Goal: Book appointment/travel/reservation

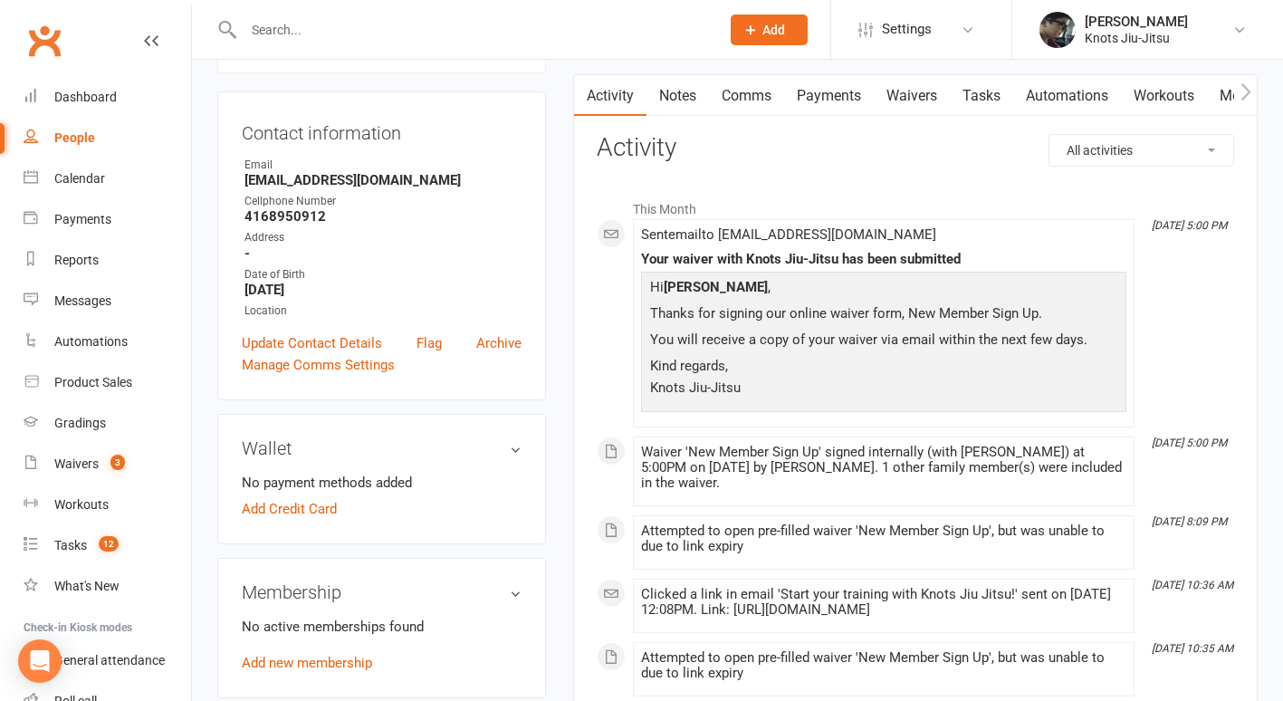
scroll to position [155, 0]
click at [112, 188] on link "Calendar" at bounding box center [108, 178] width 168 height 41
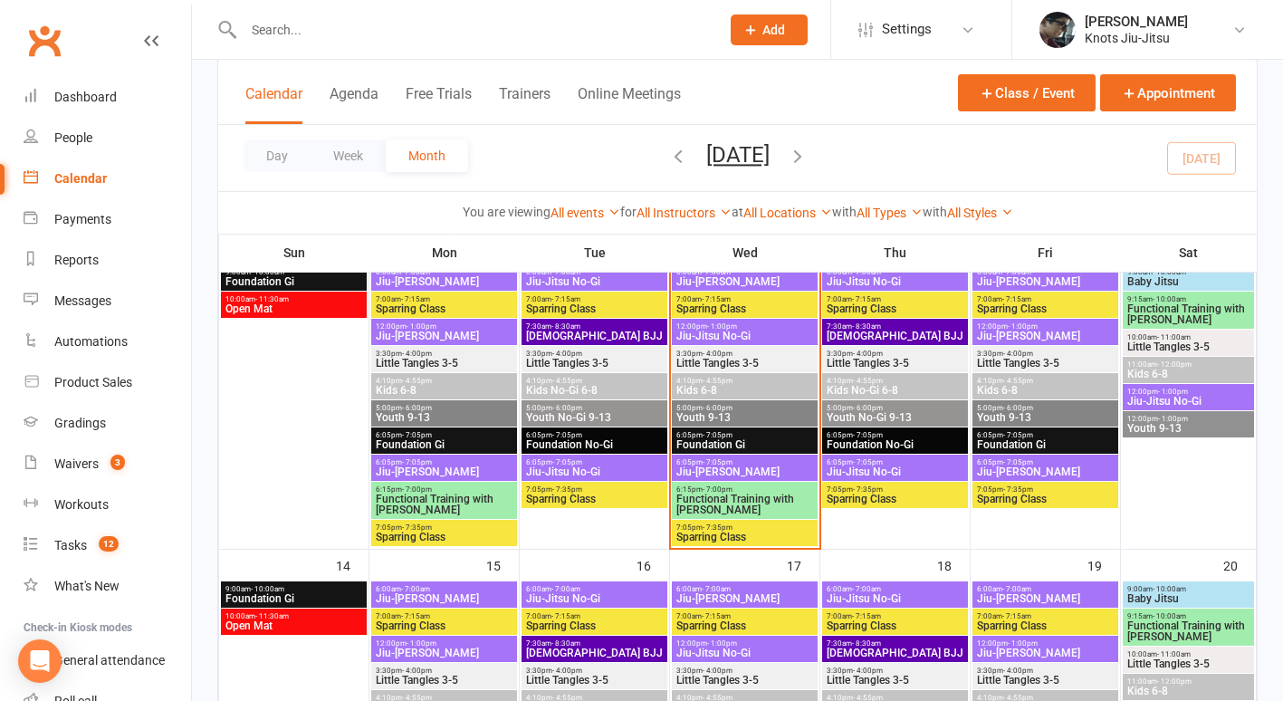
scroll to position [470, 0]
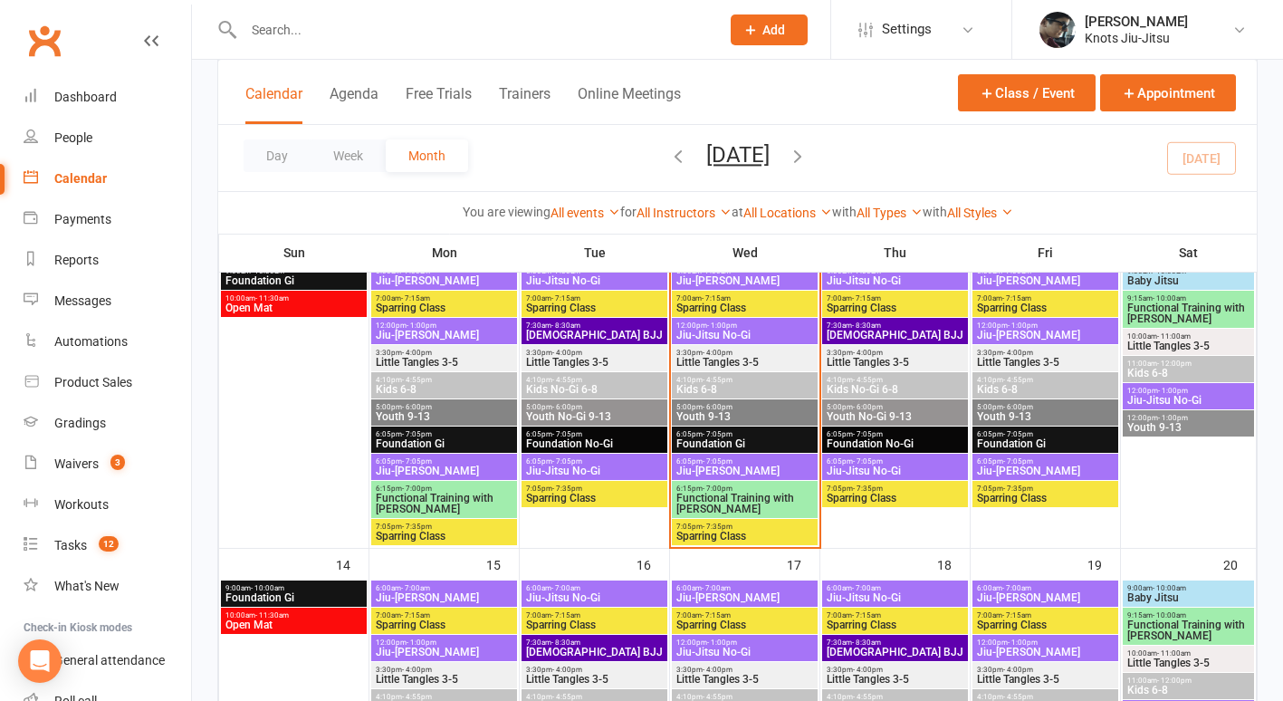
click at [720, 465] on span "Jiu-[PERSON_NAME]" at bounding box center [745, 470] width 139 height 11
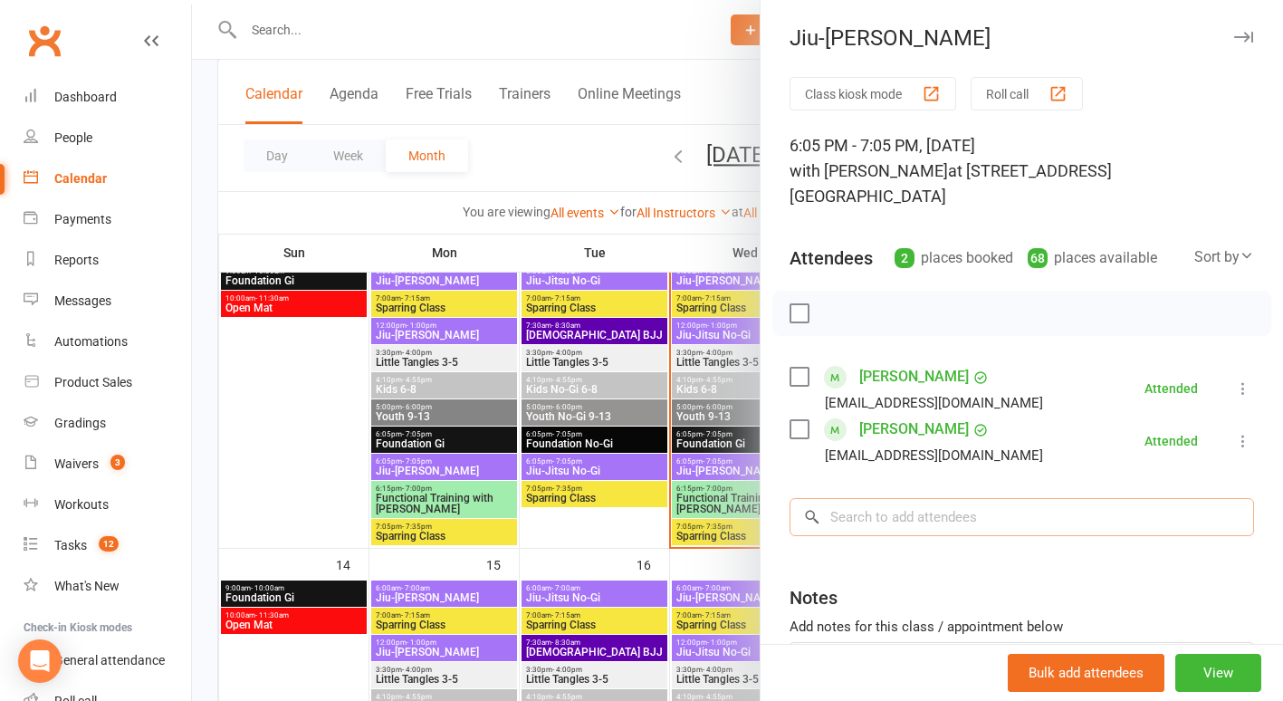
click at [906, 498] on input "search" at bounding box center [1022, 517] width 465 height 38
type input "p"
type input "pat"
click at [814, 176] on span "with [PERSON_NAME]" at bounding box center [869, 170] width 158 height 19
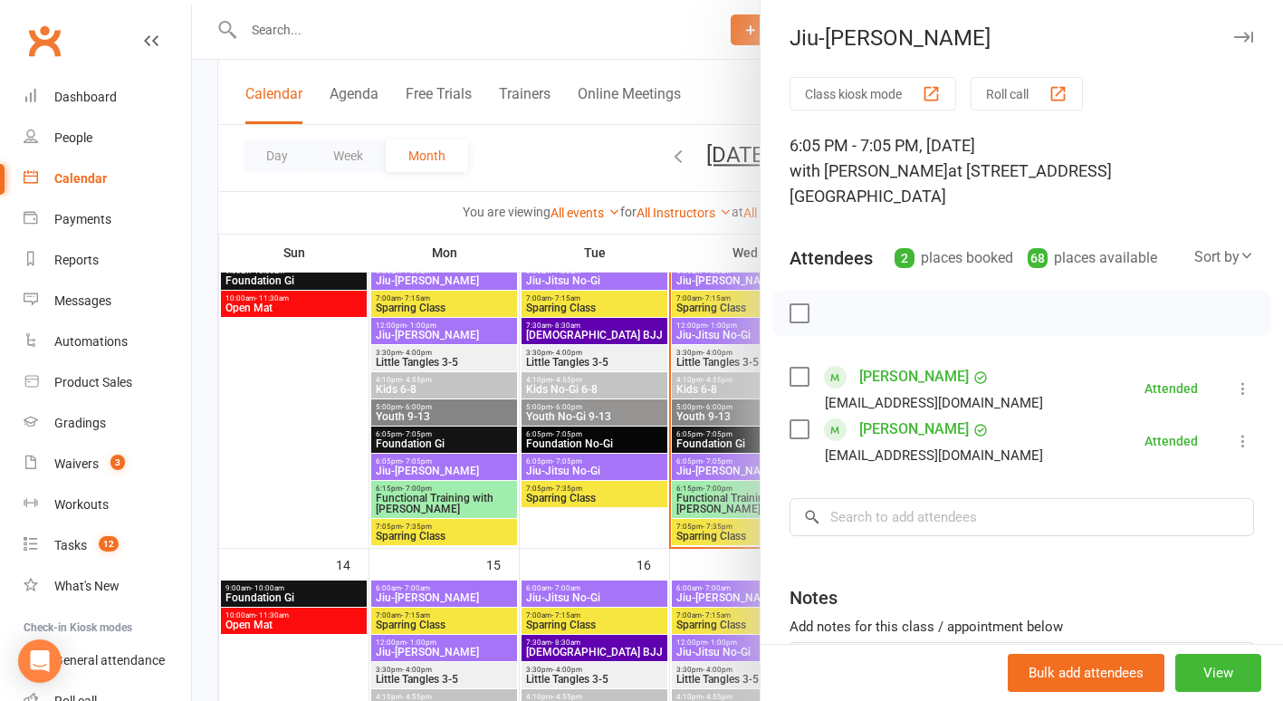
click at [1233, 37] on button "button" at bounding box center [1244, 37] width 22 height 22
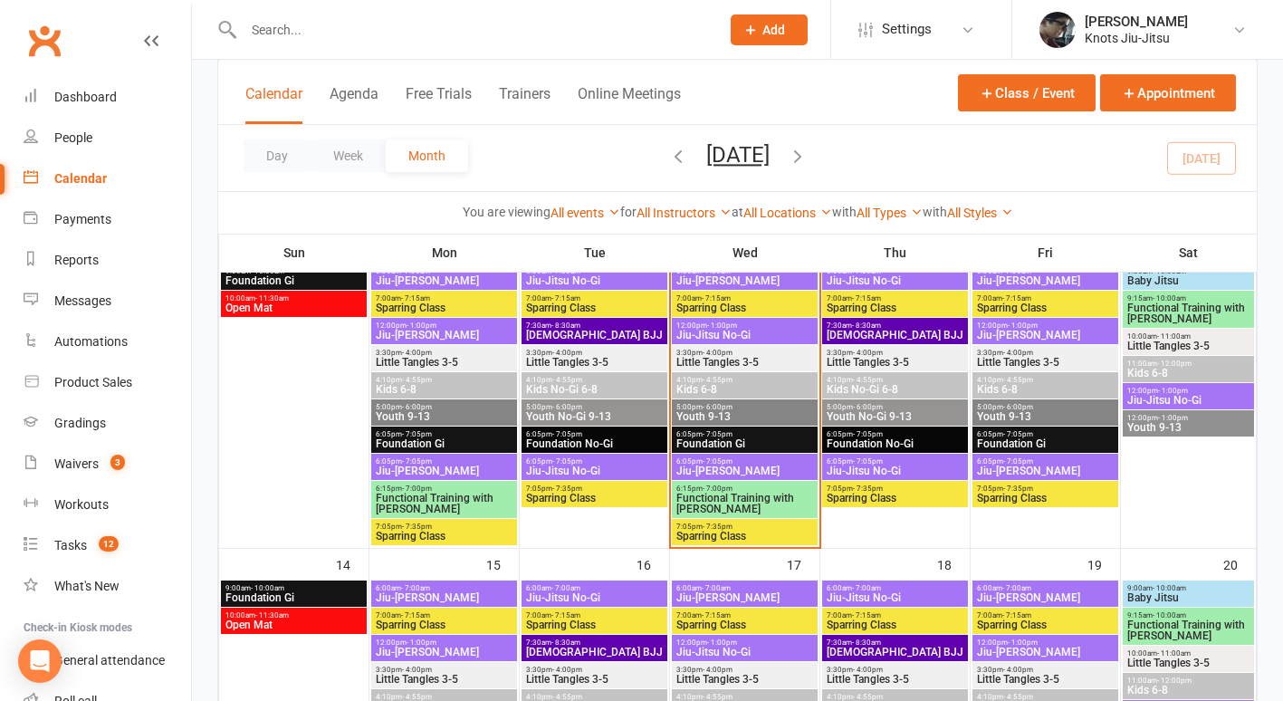
click at [743, 465] on span "Jiu-[PERSON_NAME]" at bounding box center [745, 470] width 139 height 11
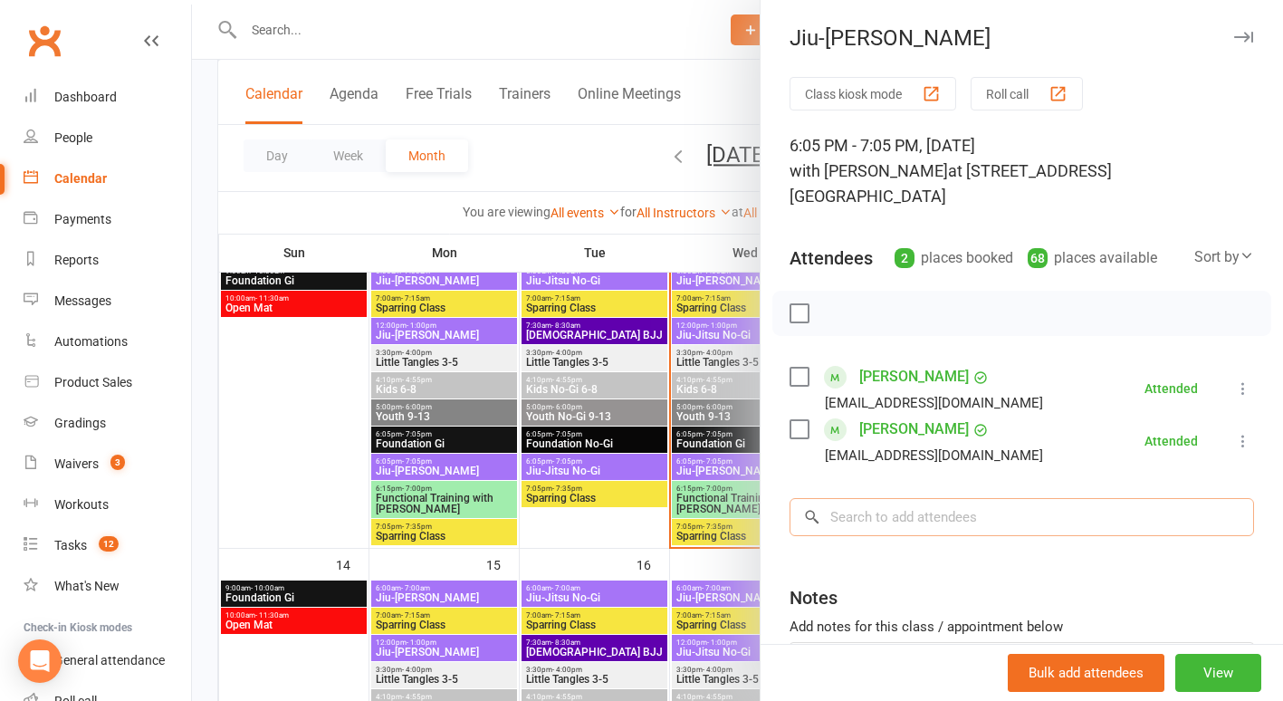
click at [818, 498] on input "search" at bounding box center [1022, 517] width 465 height 38
type input "a"
type input "o"
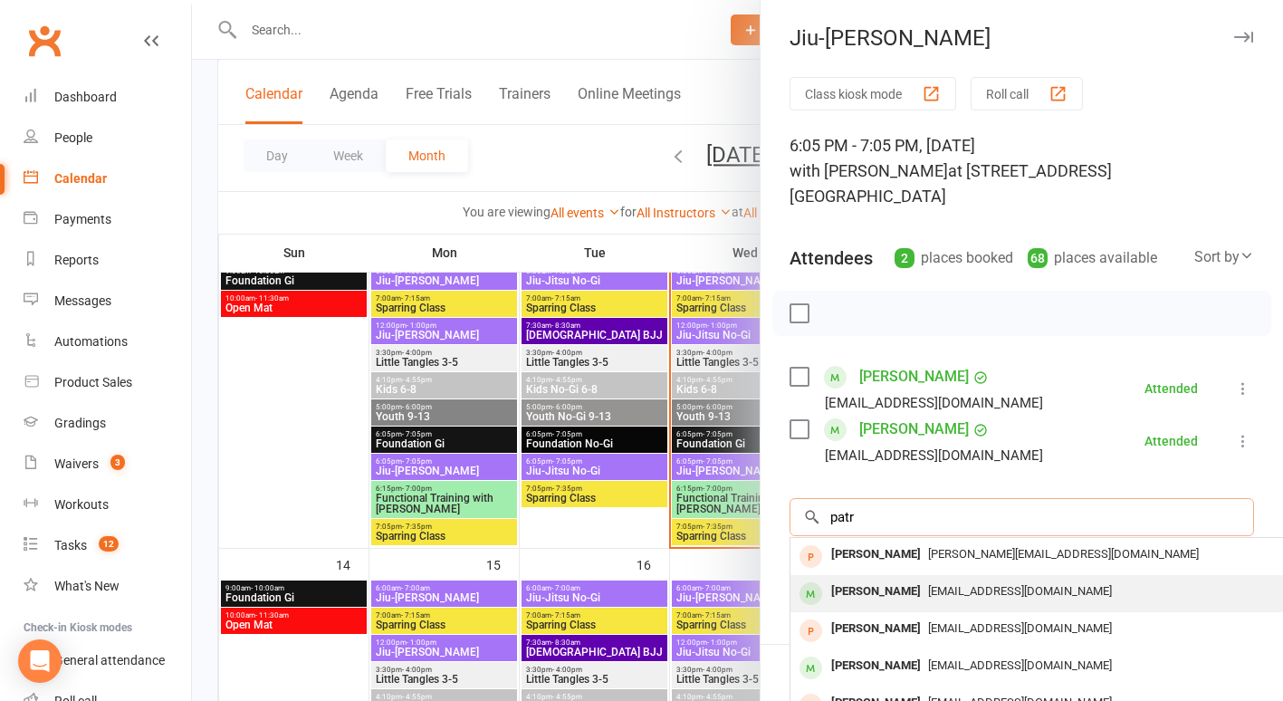
scroll to position [25, 0]
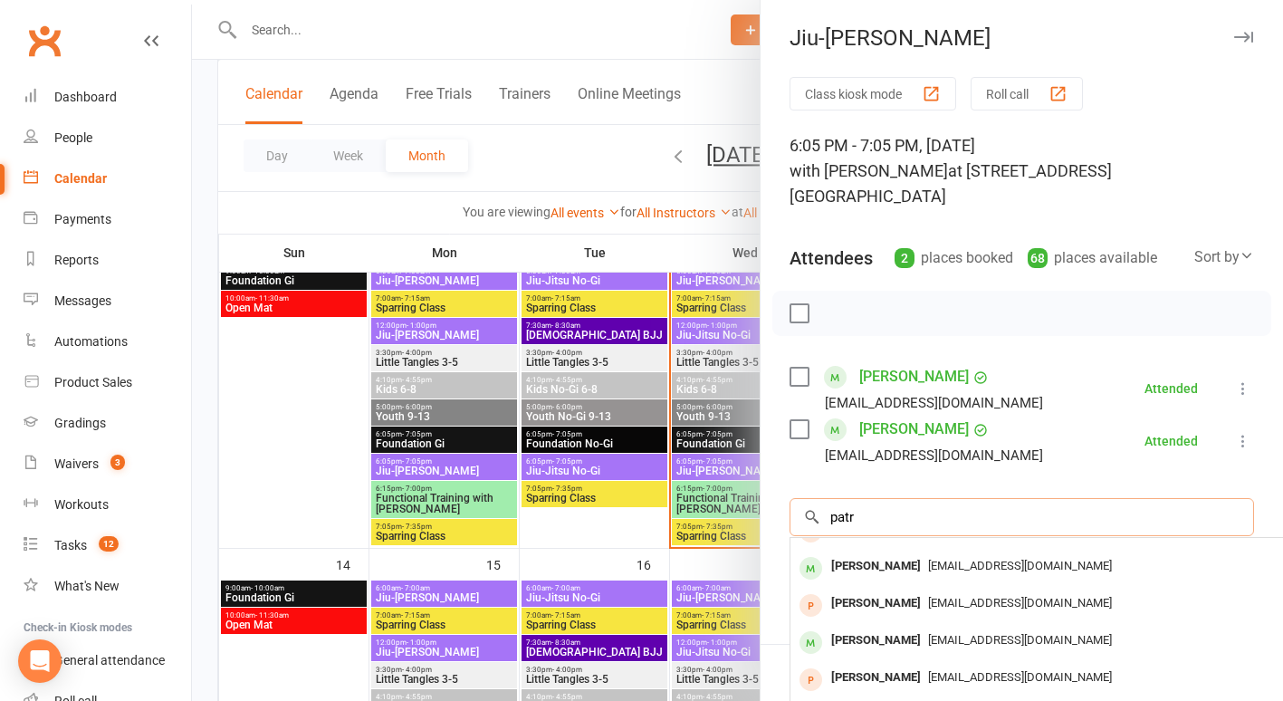
type input "patr"
click at [302, 384] on div at bounding box center [737, 350] width 1091 height 701
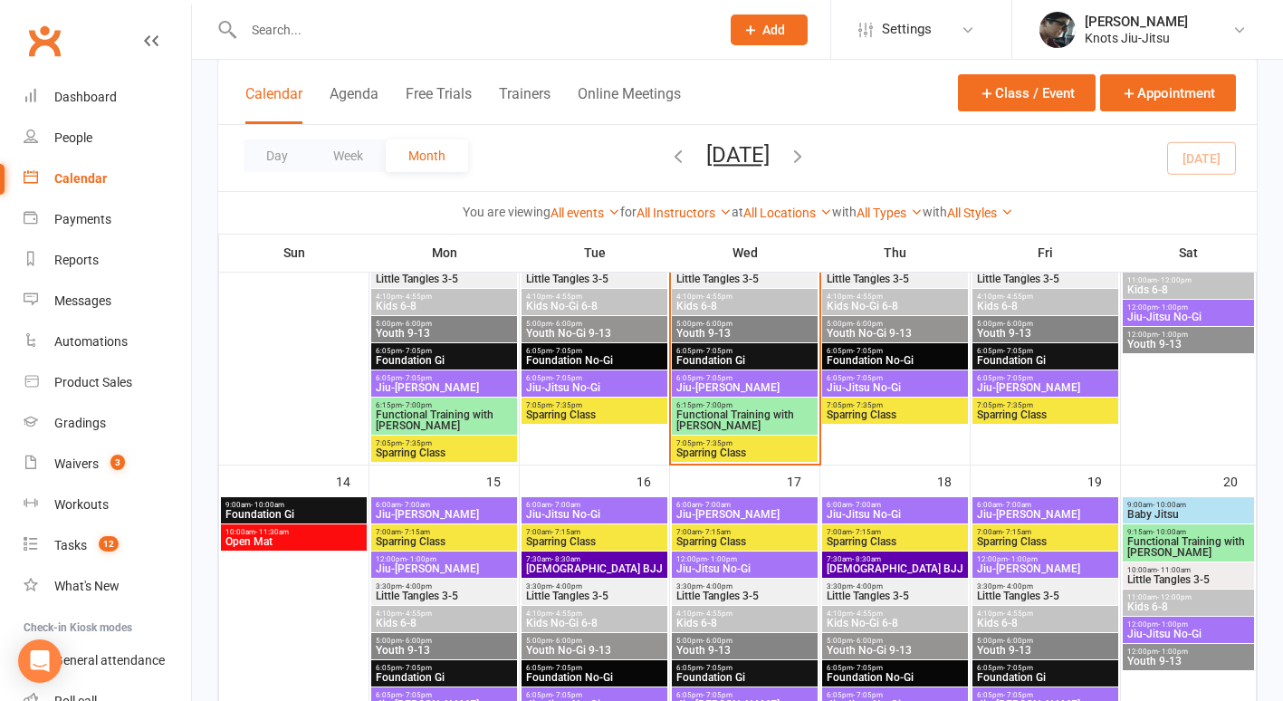
scroll to position [554, 0]
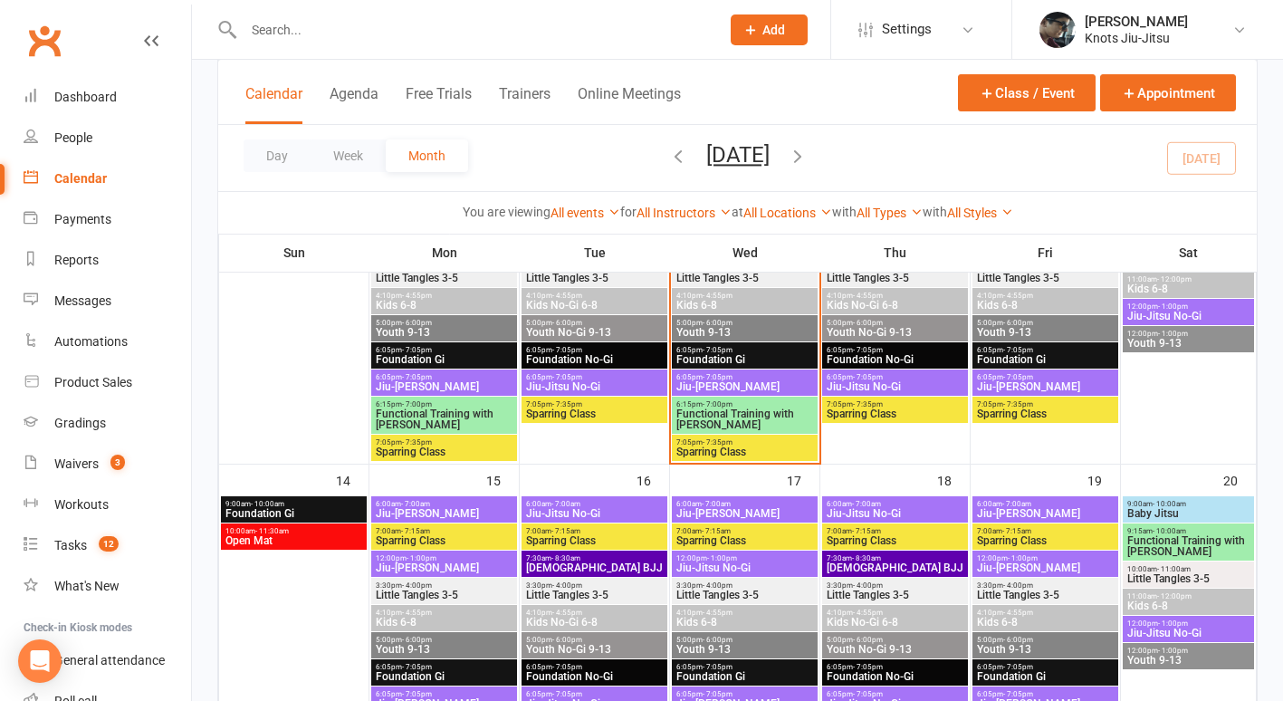
click at [749, 292] on span "4:10pm - 4:55pm" at bounding box center [745, 296] width 139 height 8
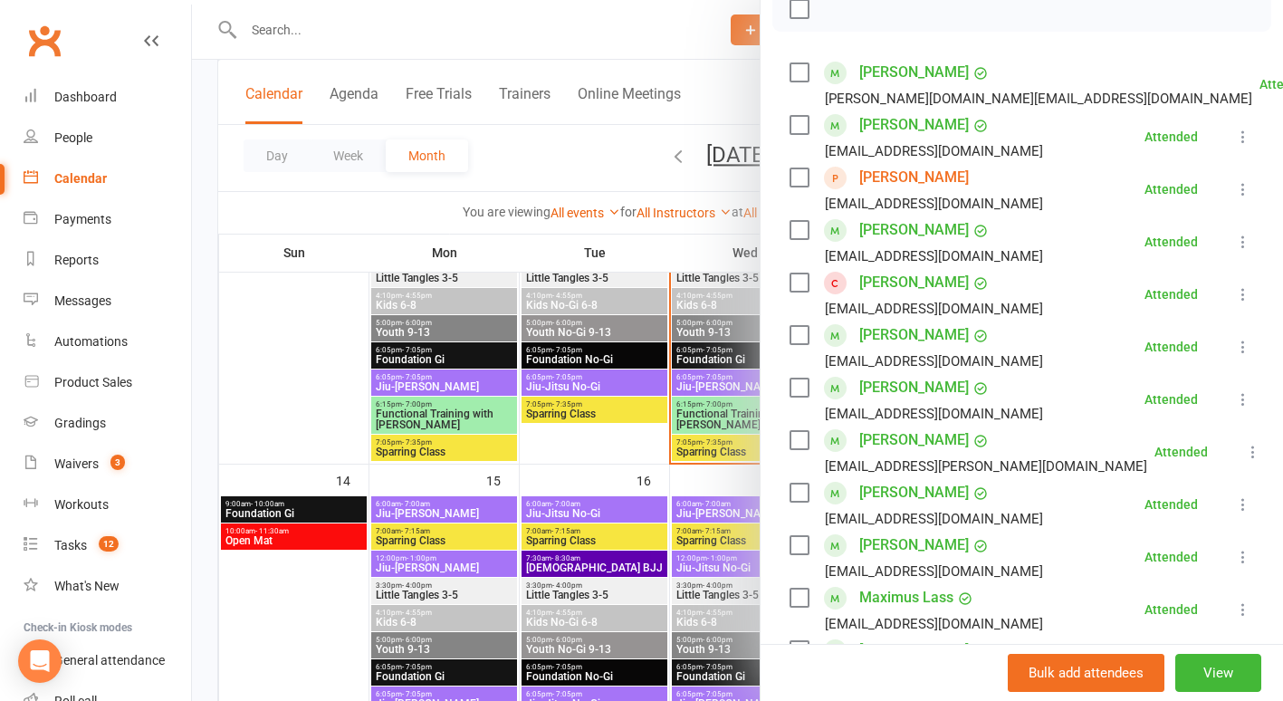
scroll to position [303, 0]
click at [602, 435] on div at bounding box center [737, 350] width 1091 height 701
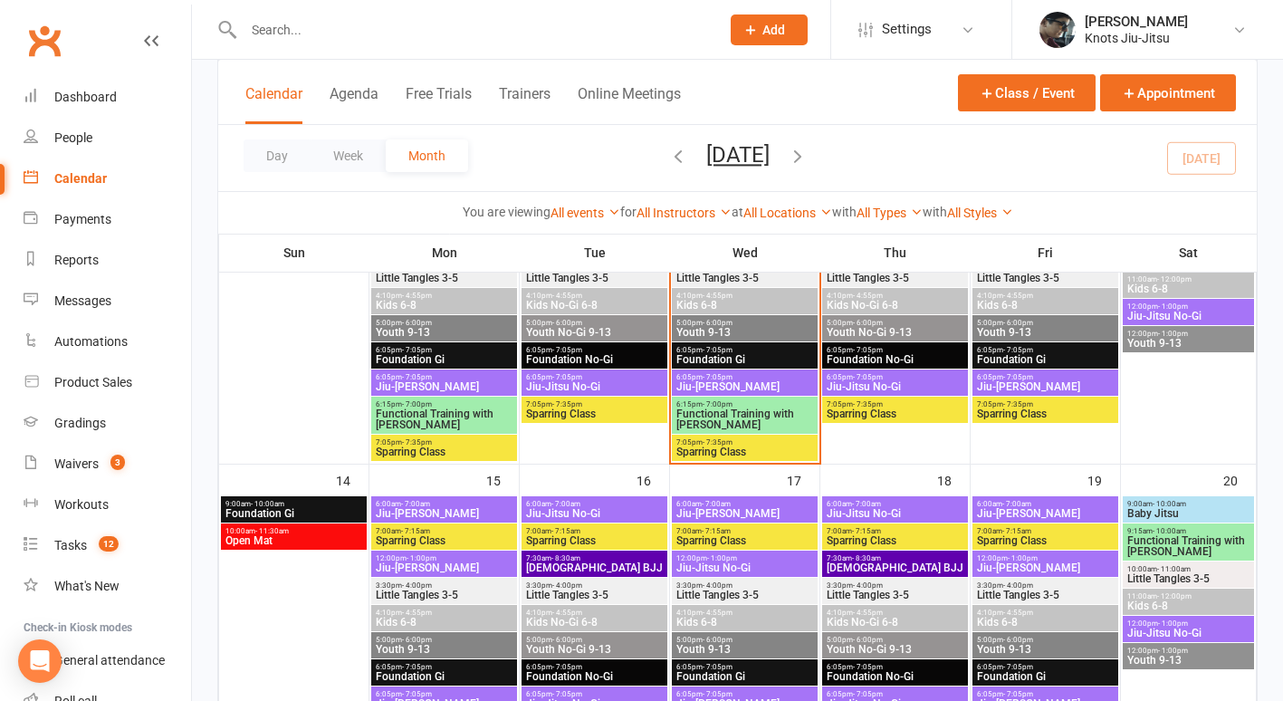
click at [706, 377] on span "- 7:05pm" at bounding box center [718, 377] width 30 height 8
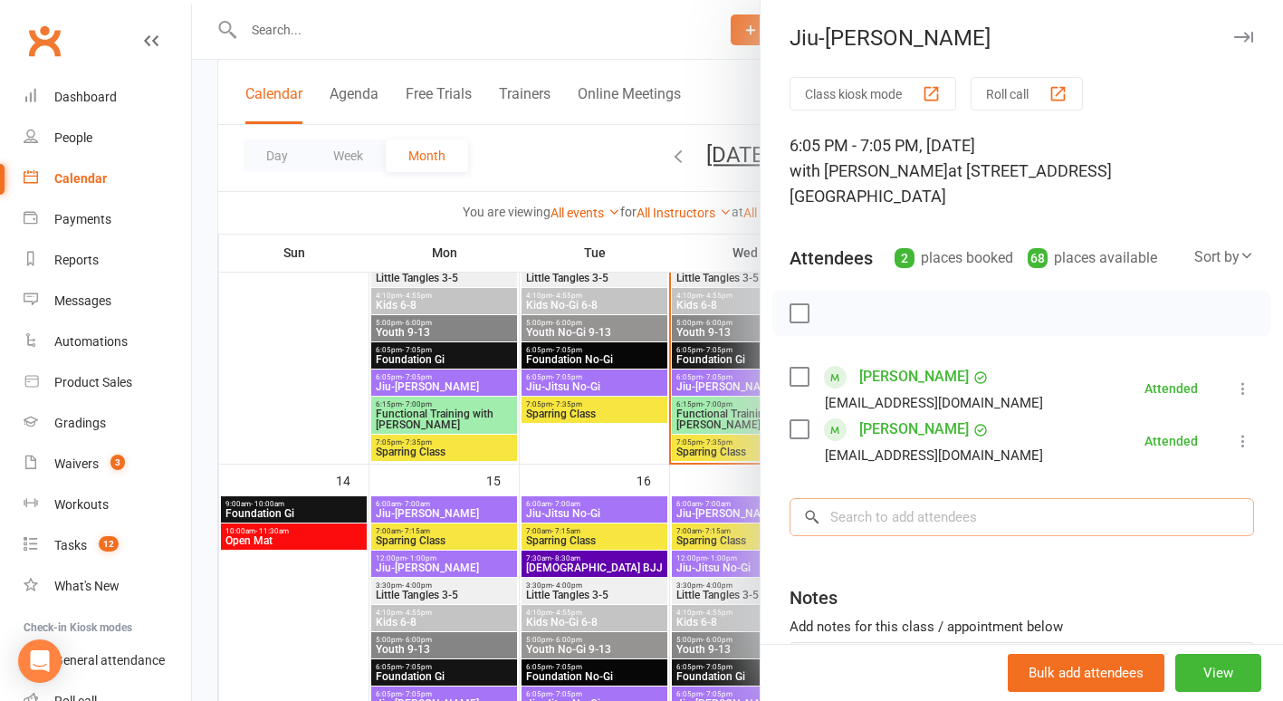
click at [835, 498] on input "search" at bounding box center [1022, 517] width 465 height 38
type input "p"
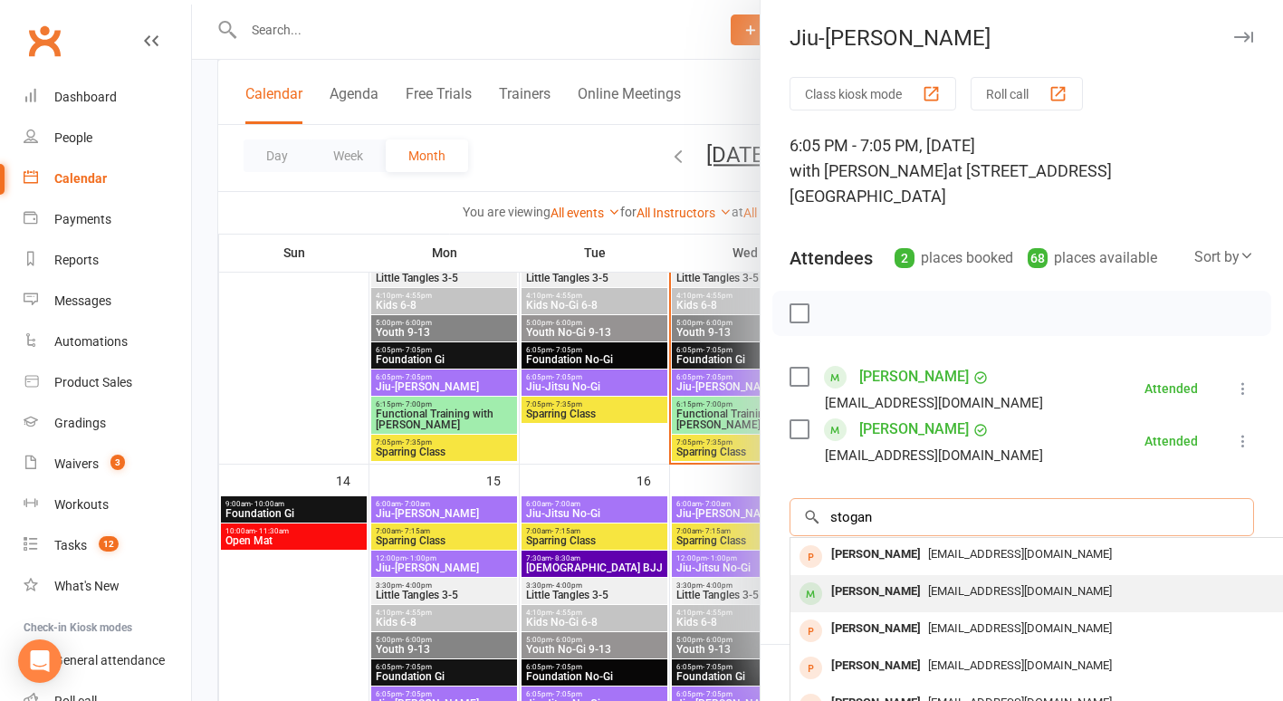
type input "stogan"
click at [1122, 579] on div "[EMAIL_ADDRESS][DOMAIN_NAME]" at bounding box center [1061, 592] width 527 height 26
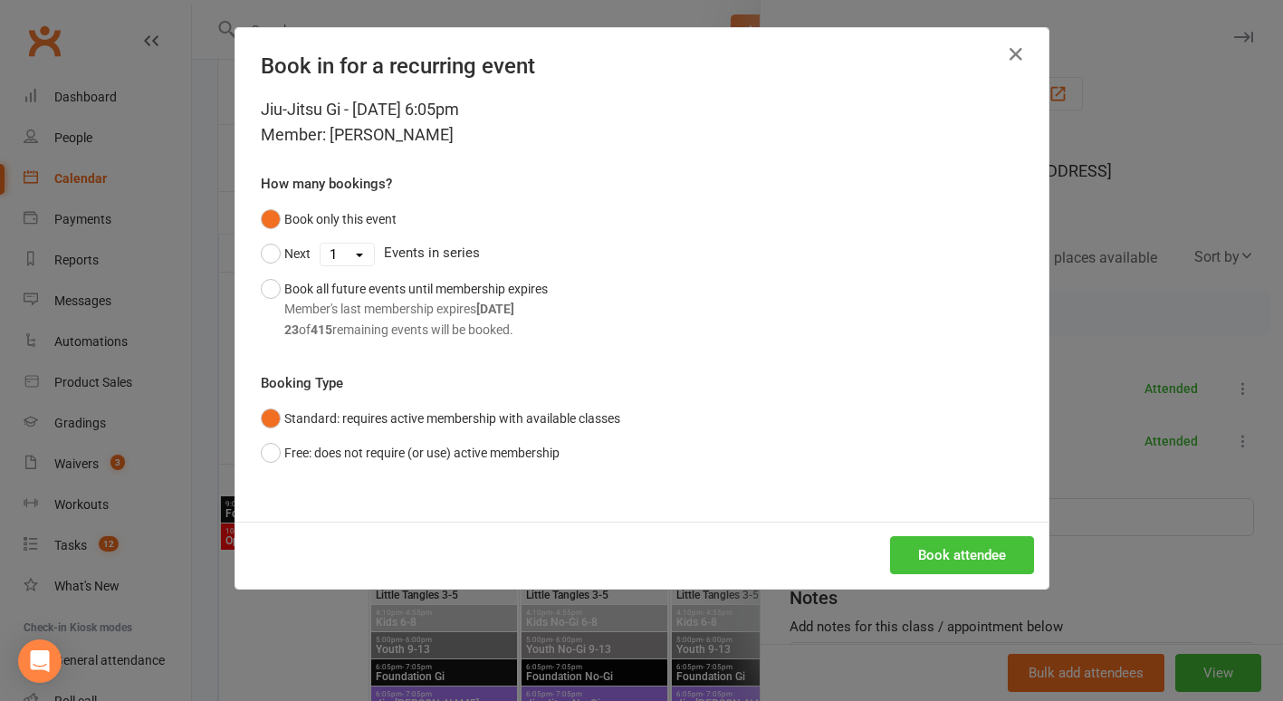
click at [915, 561] on button "Book attendee" at bounding box center [962, 555] width 144 height 38
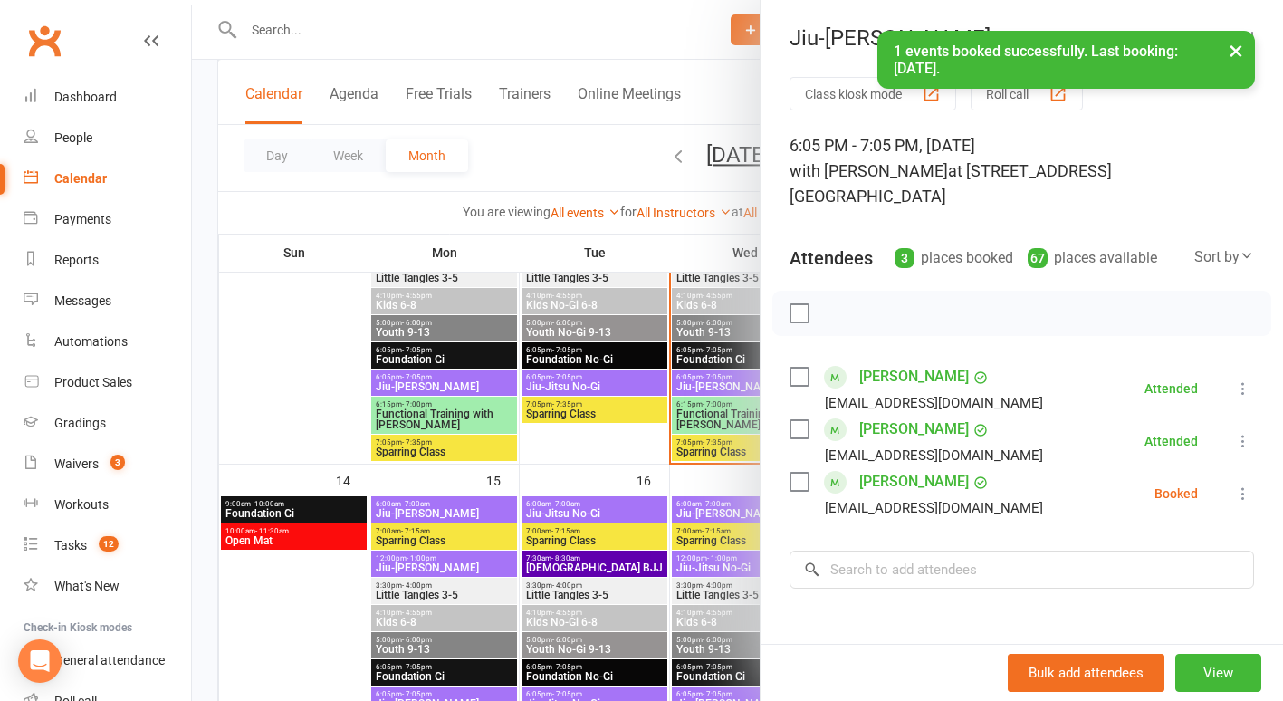
click at [1234, 485] on icon at bounding box center [1243, 494] width 18 height 18
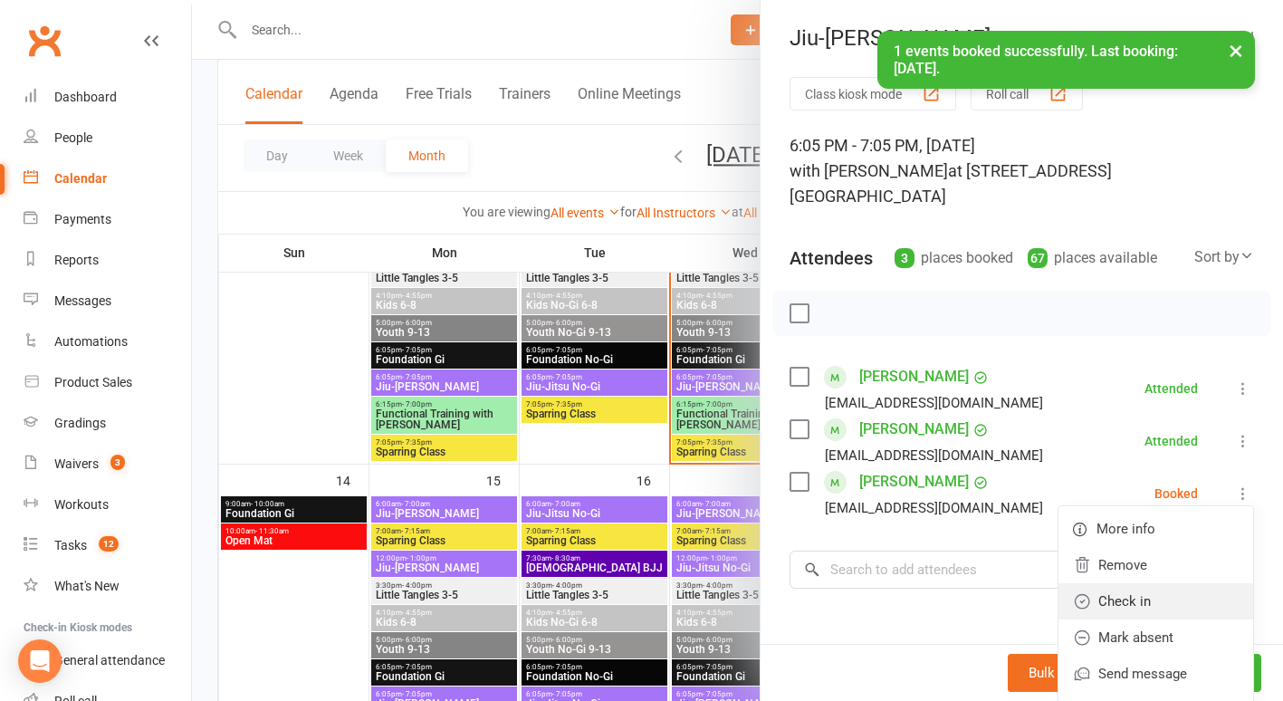
click at [1136, 583] on link "Check in" at bounding box center [1156, 601] width 195 height 36
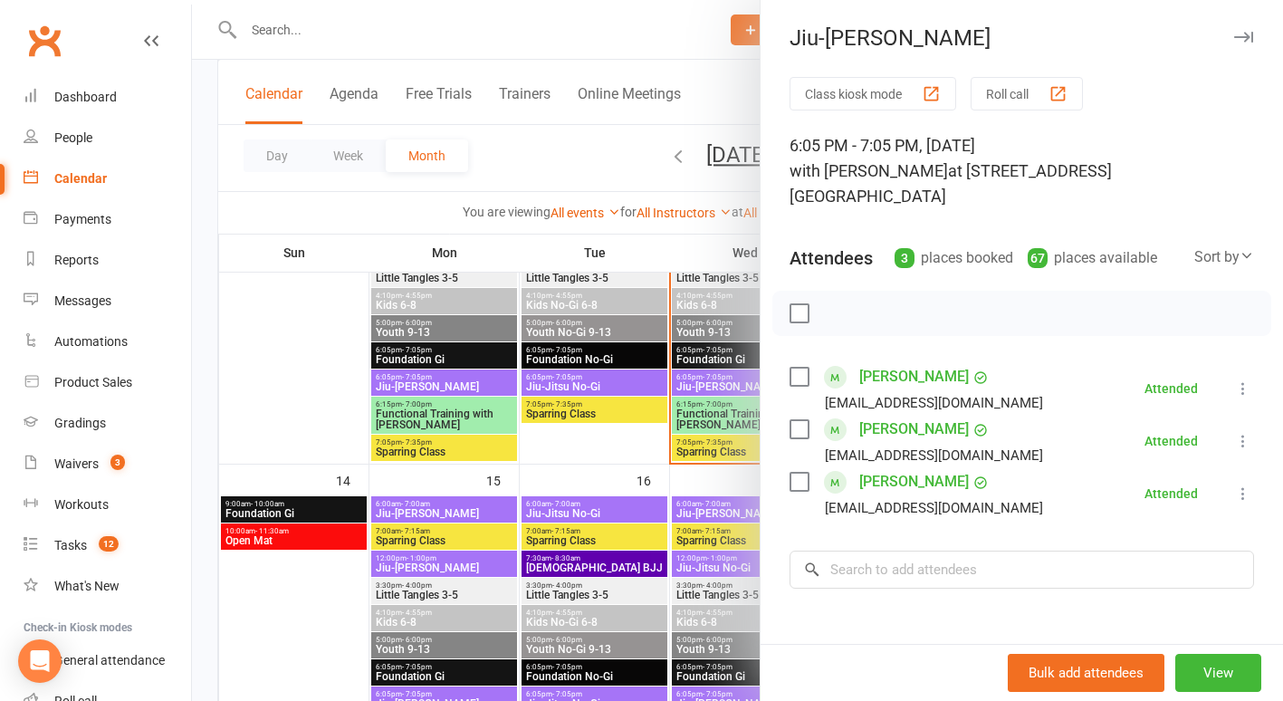
click at [213, 609] on div at bounding box center [737, 350] width 1091 height 701
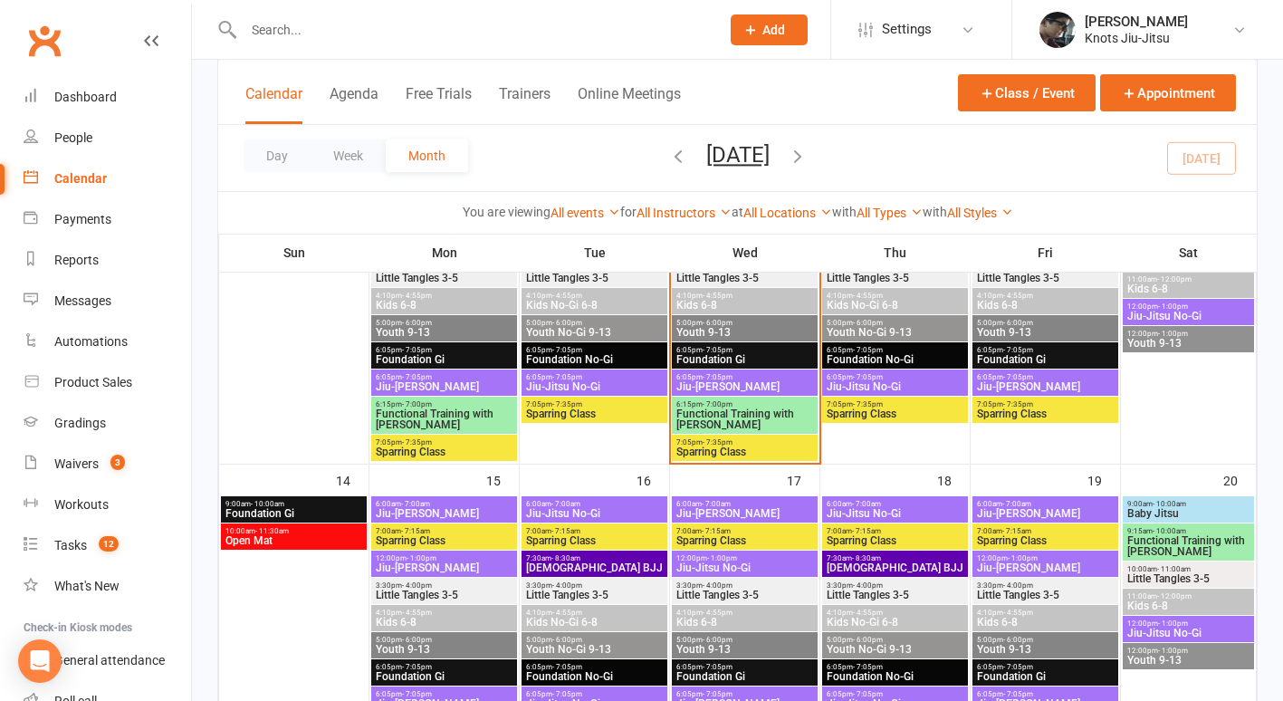
click at [772, 329] on span "Youth 9-13" at bounding box center [745, 332] width 139 height 11
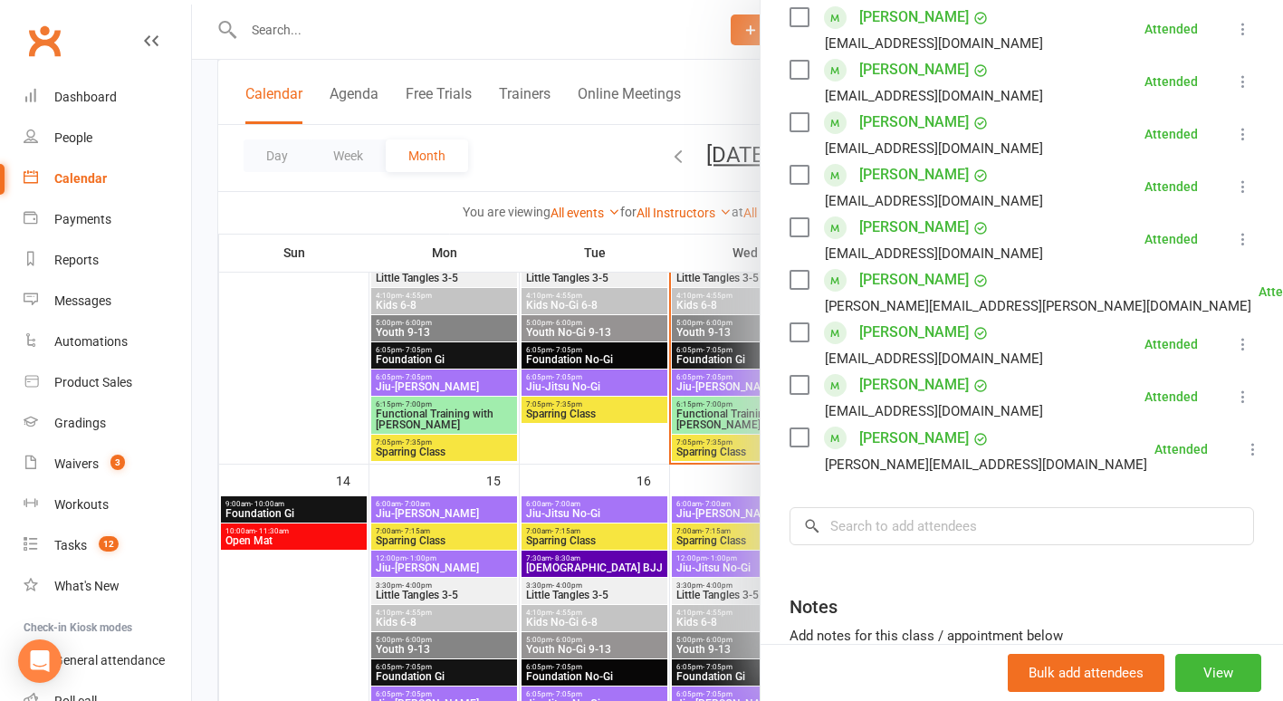
scroll to position [728, 0]
click at [876, 509] on input "search" at bounding box center [1022, 525] width 465 height 38
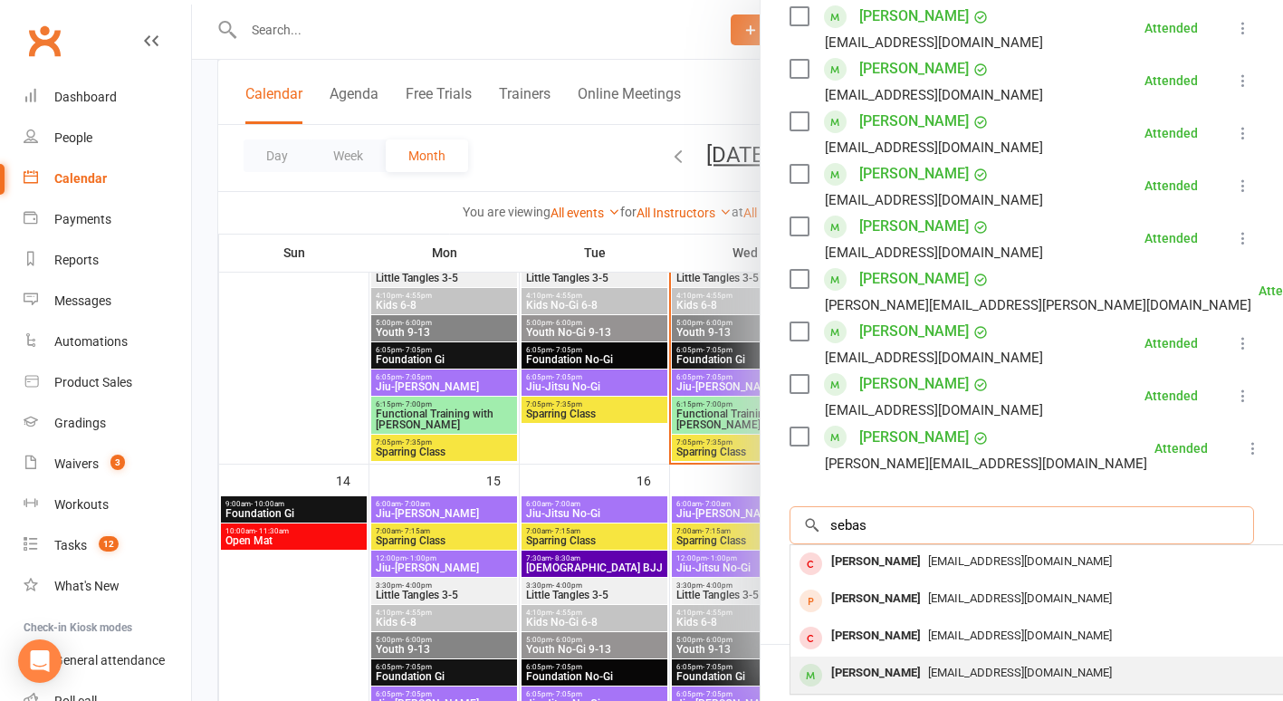
type input "sebas"
click at [851, 660] on div "[PERSON_NAME]" at bounding box center [876, 673] width 104 height 26
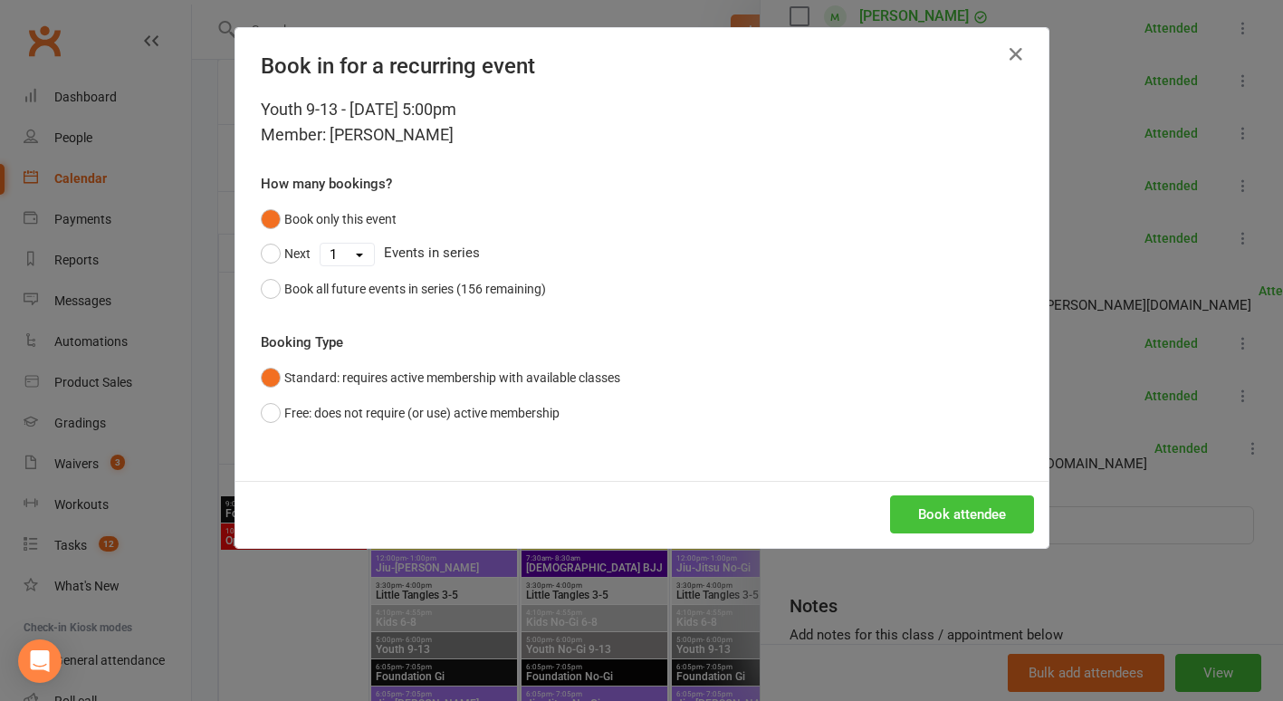
click at [926, 507] on button "Book attendee" at bounding box center [962, 514] width 144 height 38
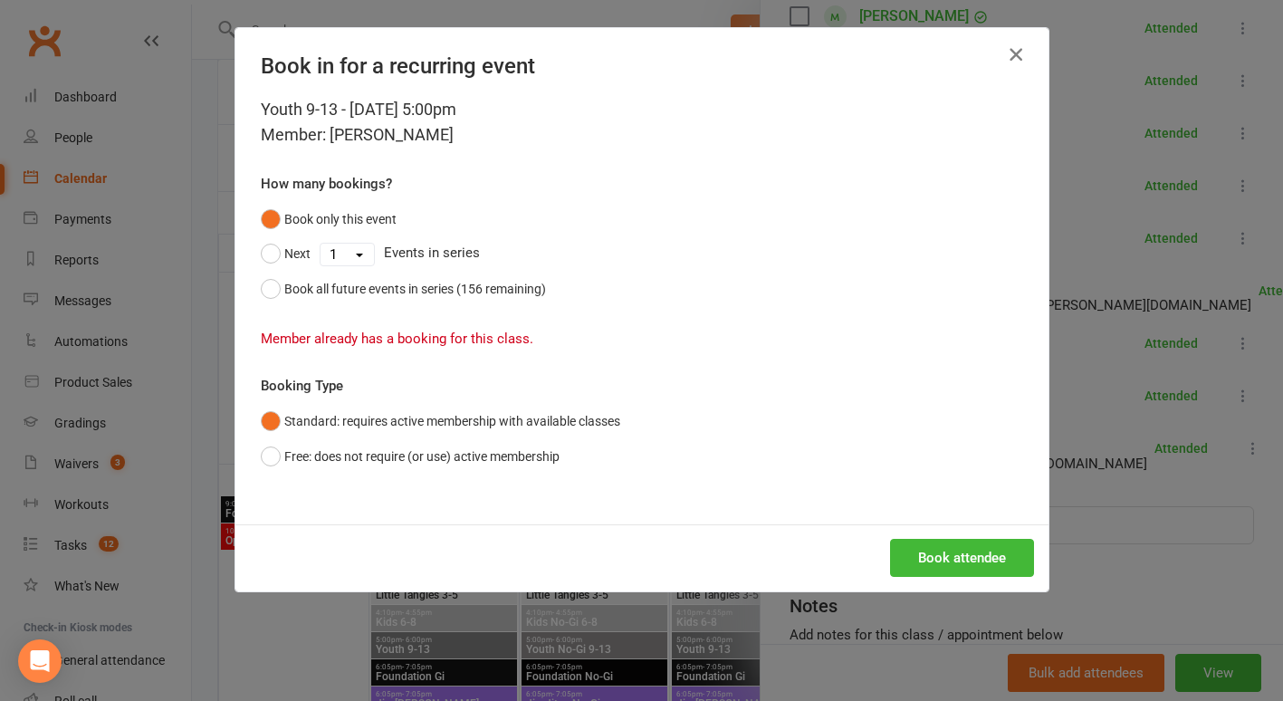
click at [1006, 43] on button "button" at bounding box center [1016, 54] width 29 height 29
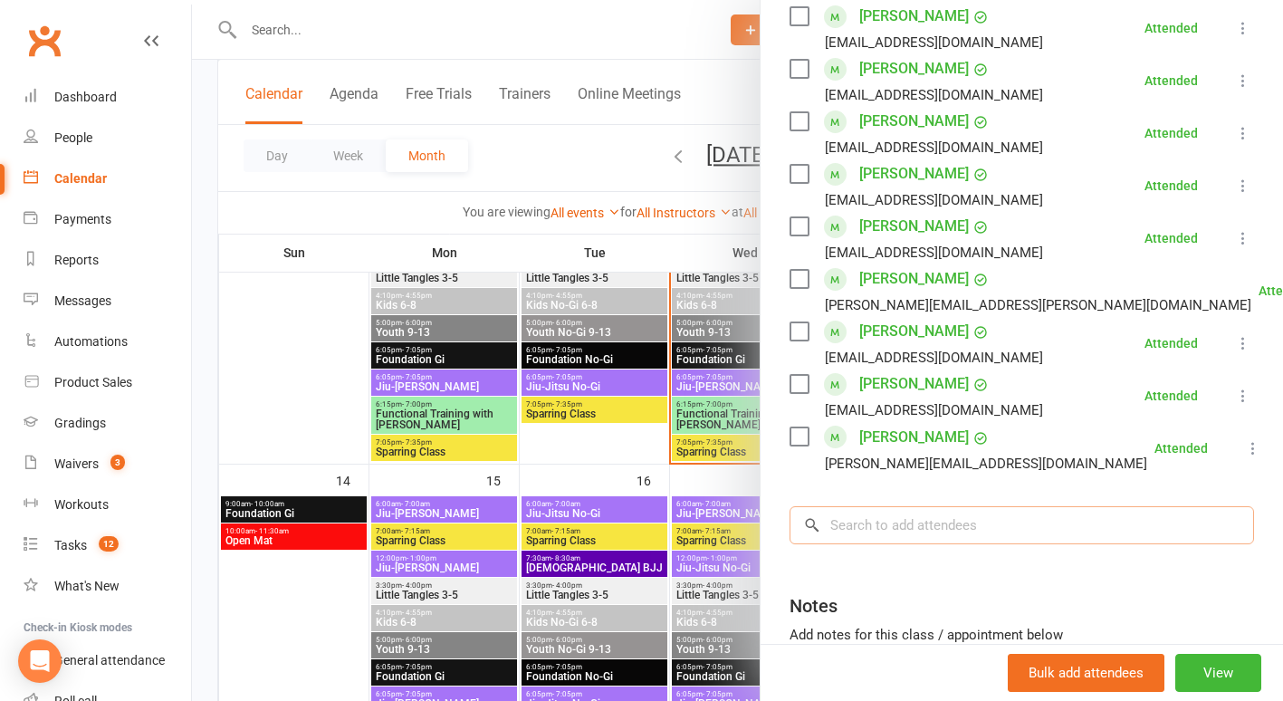
click at [891, 506] on input "search" at bounding box center [1022, 525] width 465 height 38
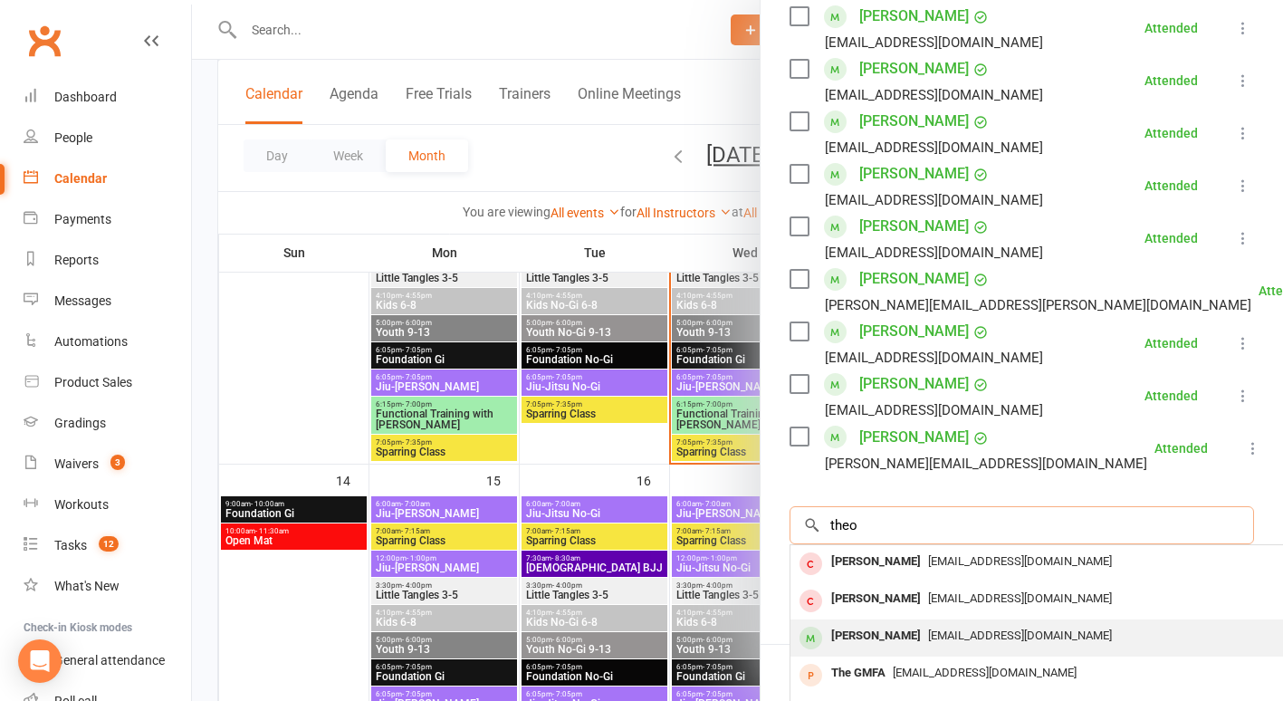
type input "theo"
click at [875, 623] on div "[PERSON_NAME]" at bounding box center [876, 636] width 104 height 26
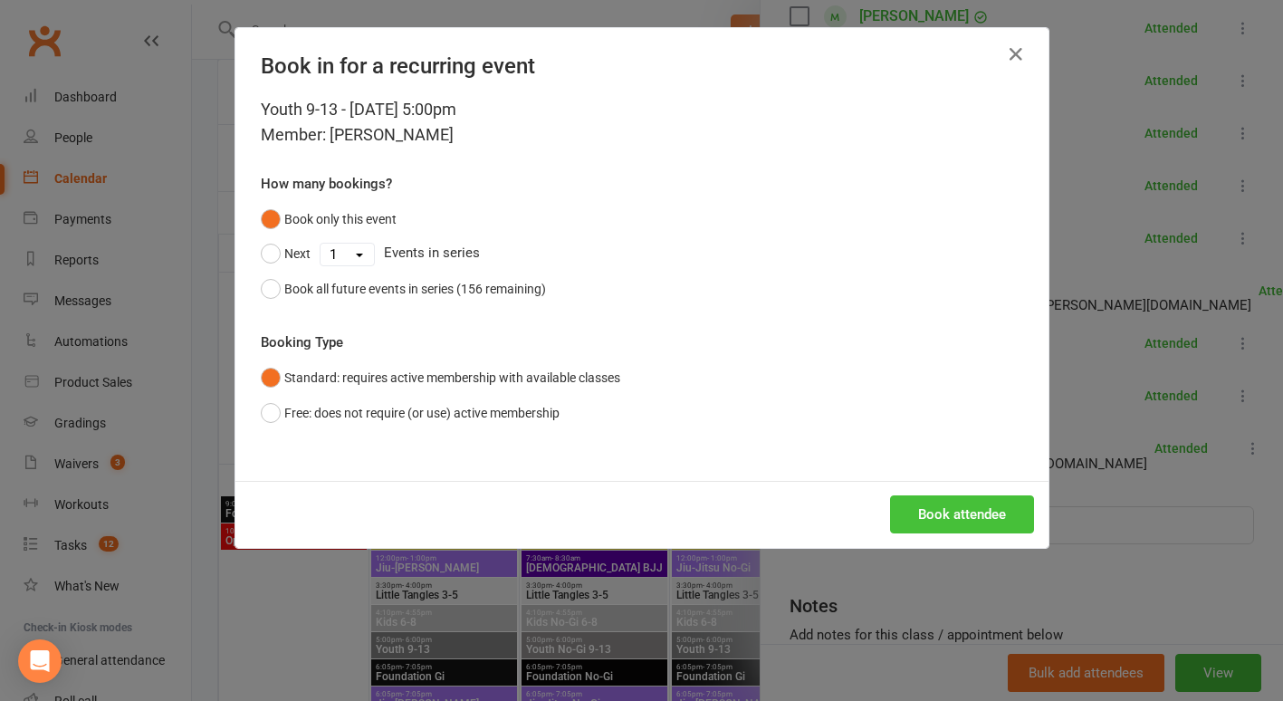
click at [935, 505] on button "Book attendee" at bounding box center [962, 514] width 144 height 38
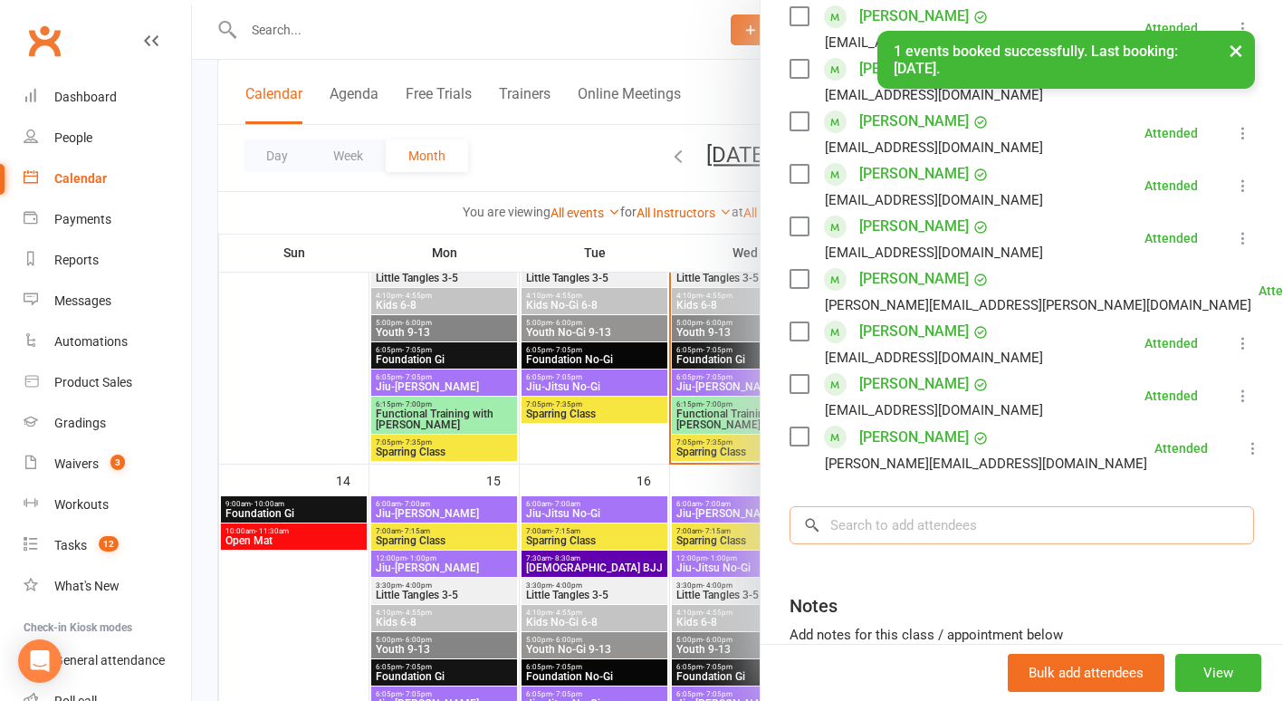
click at [935, 505] on div "Class kiosk mode Roll call 5:00 PM - 6:00 PM, [DATE] with [PERSON_NAME] at [STR…" at bounding box center [1022, 75] width 523 height 1452
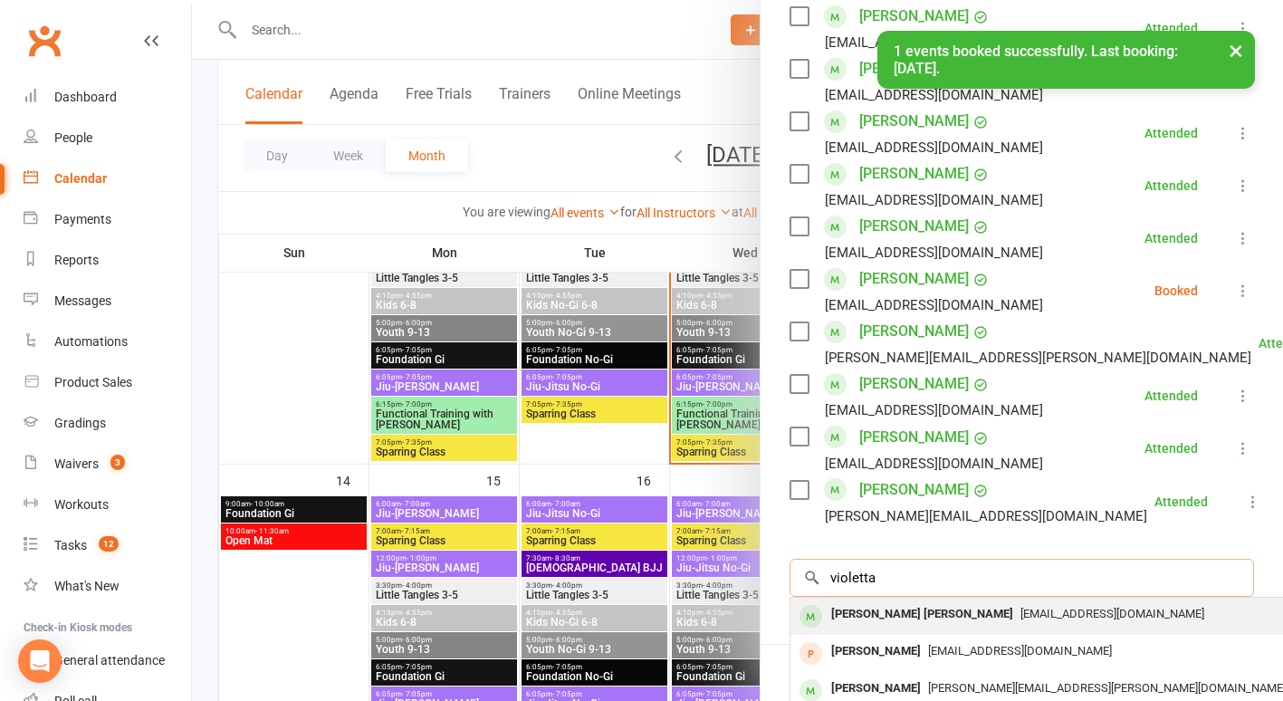
type input "violetta"
click at [907, 601] on div "[PERSON_NAME] [PERSON_NAME]" at bounding box center [922, 614] width 197 height 26
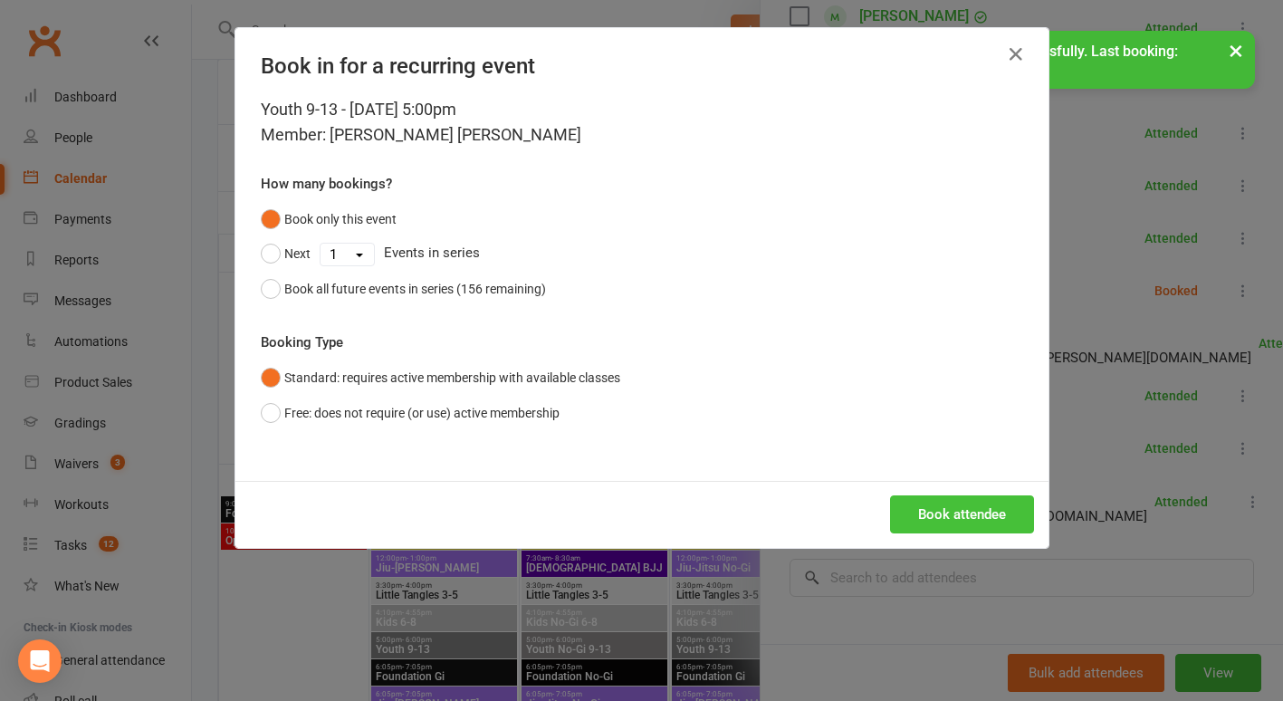
click at [943, 514] on button "Book attendee" at bounding box center [962, 514] width 144 height 38
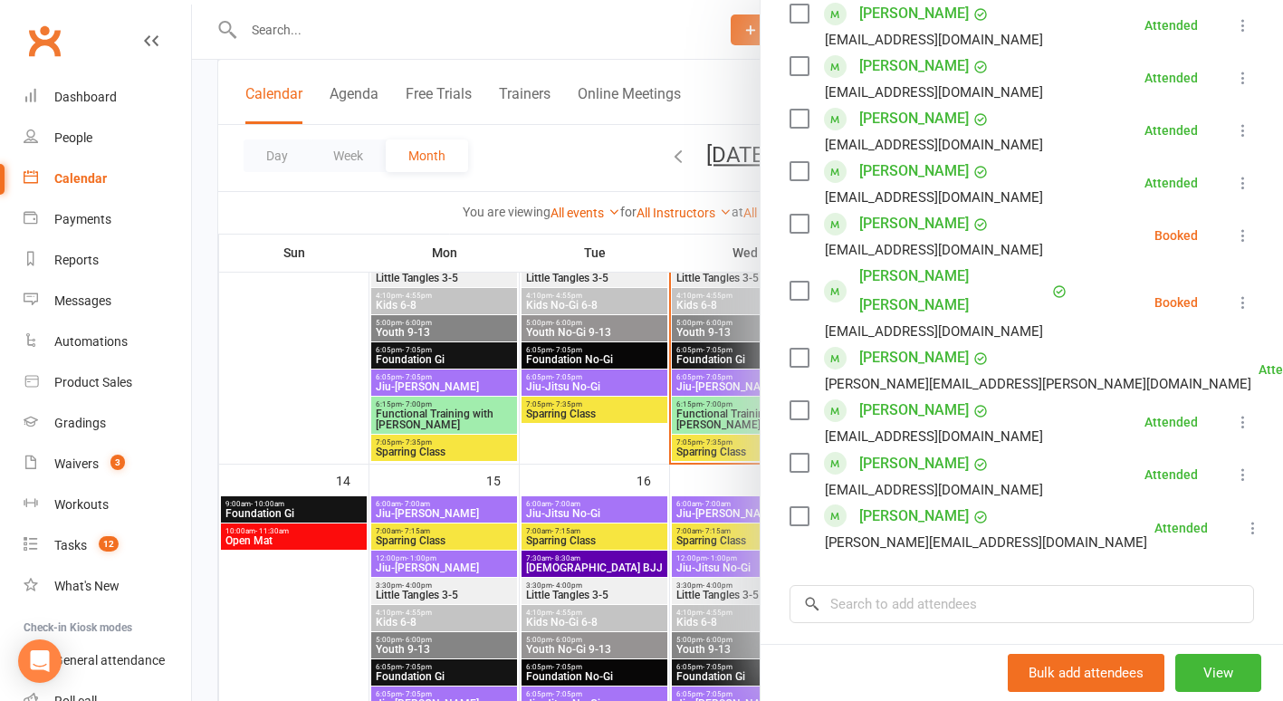
scroll to position [784, 0]
click at [907, 584] on input "search" at bounding box center [1022, 603] width 465 height 38
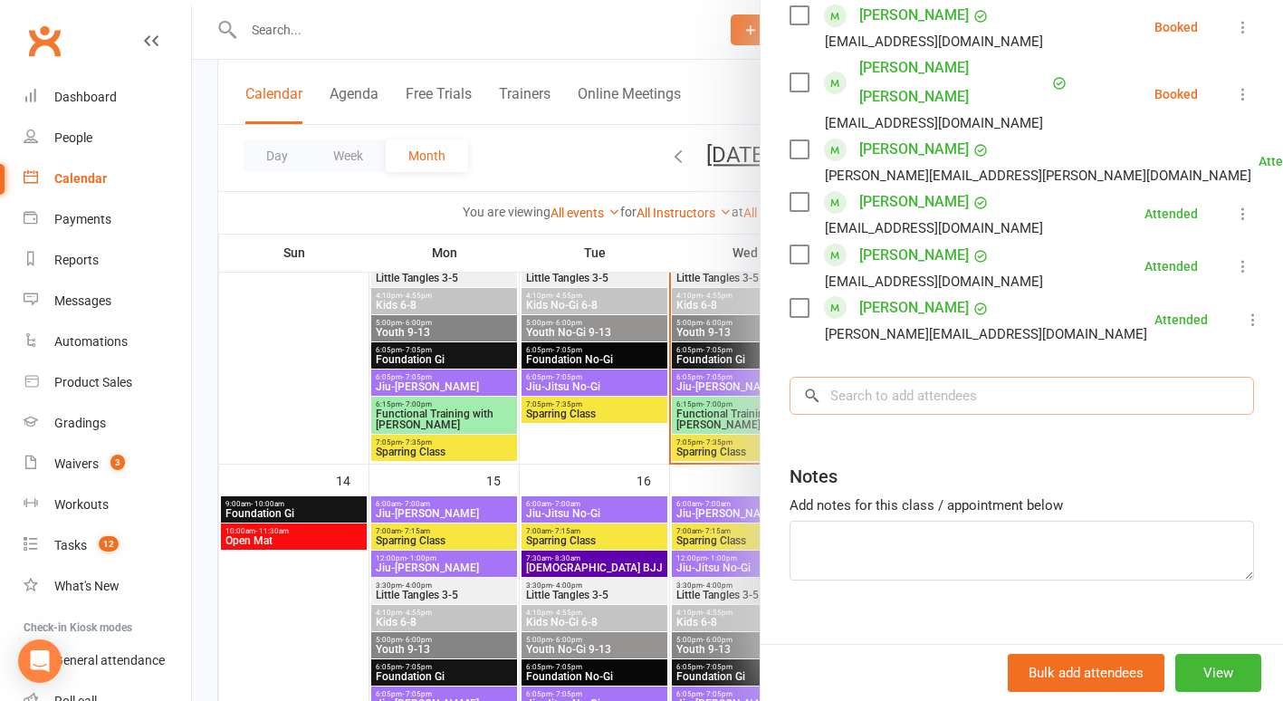
scroll to position [993, 0]
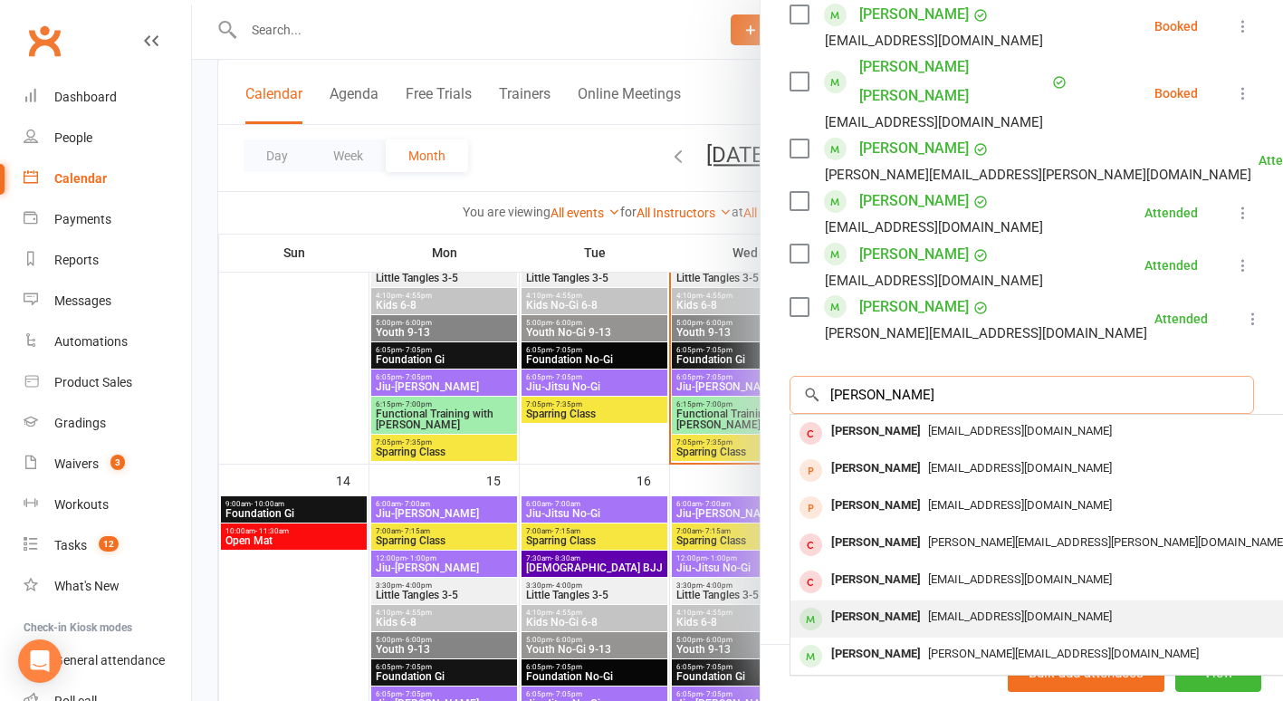
type input "[PERSON_NAME]"
click at [890, 604] on div "[PERSON_NAME]" at bounding box center [876, 617] width 104 height 26
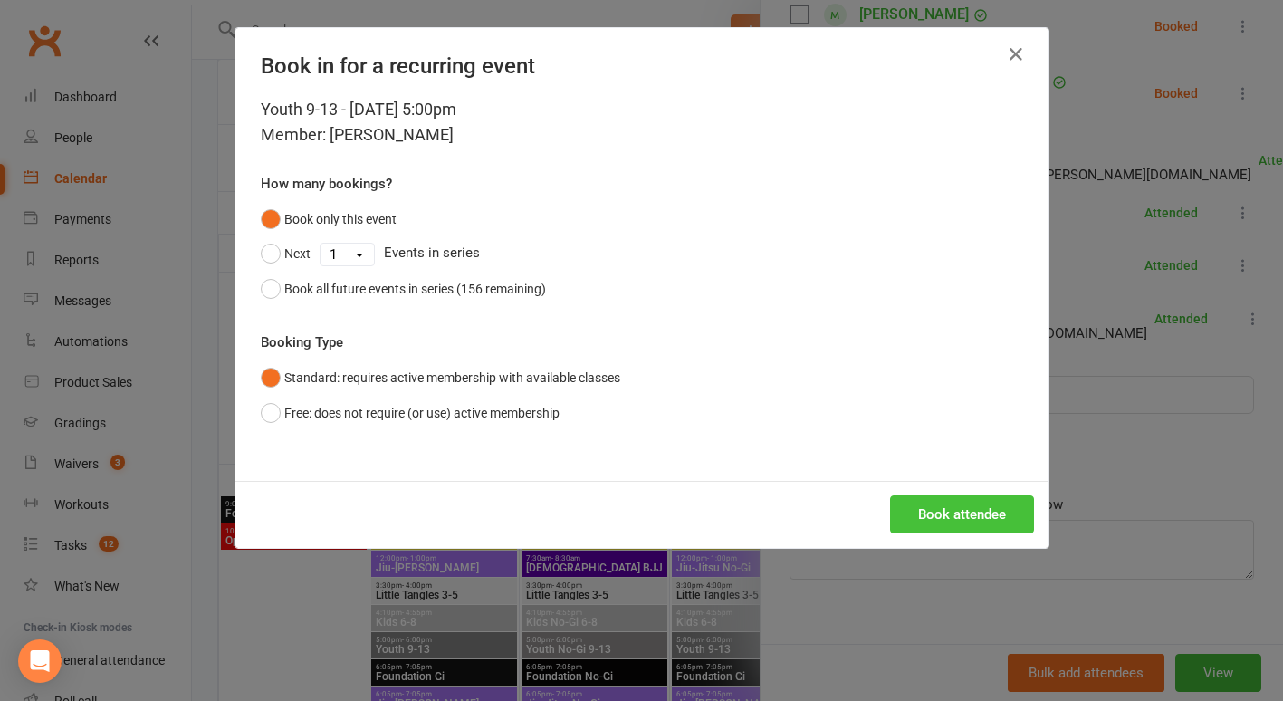
click at [938, 516] on button "Book attendee" at bounding box center [962, 514] width 144 height 38
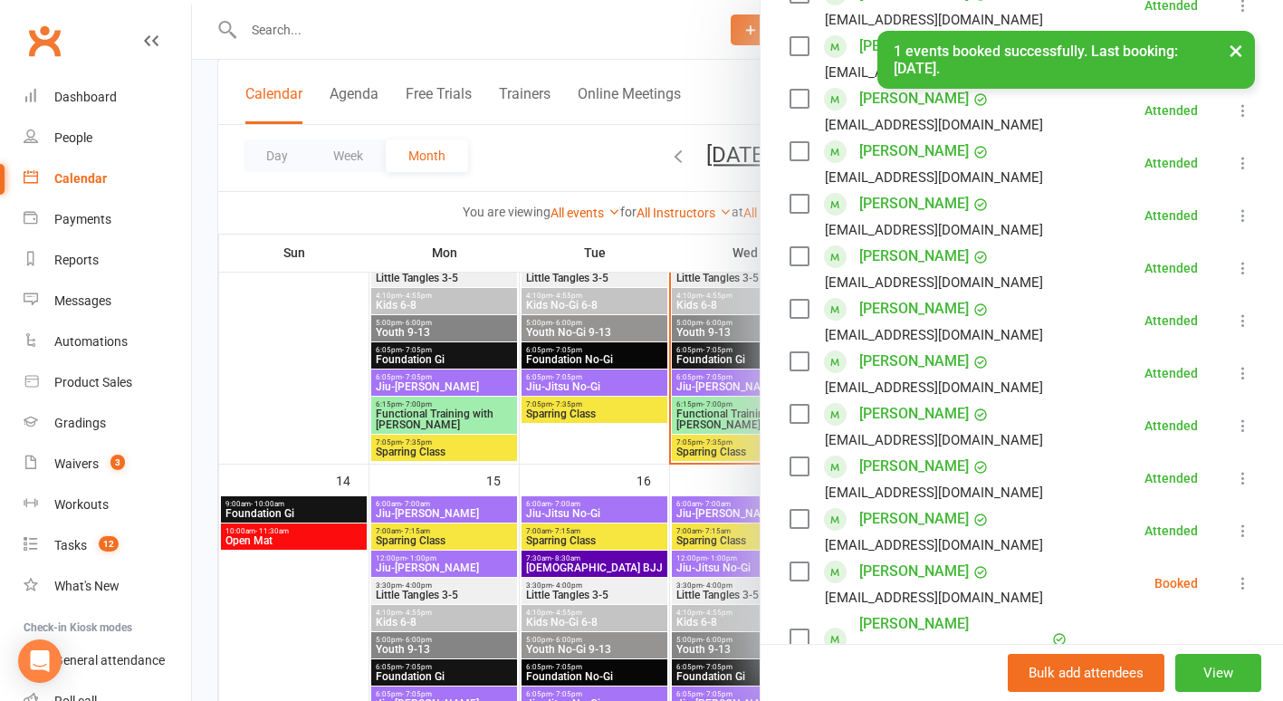
scroll to position [642, 0]
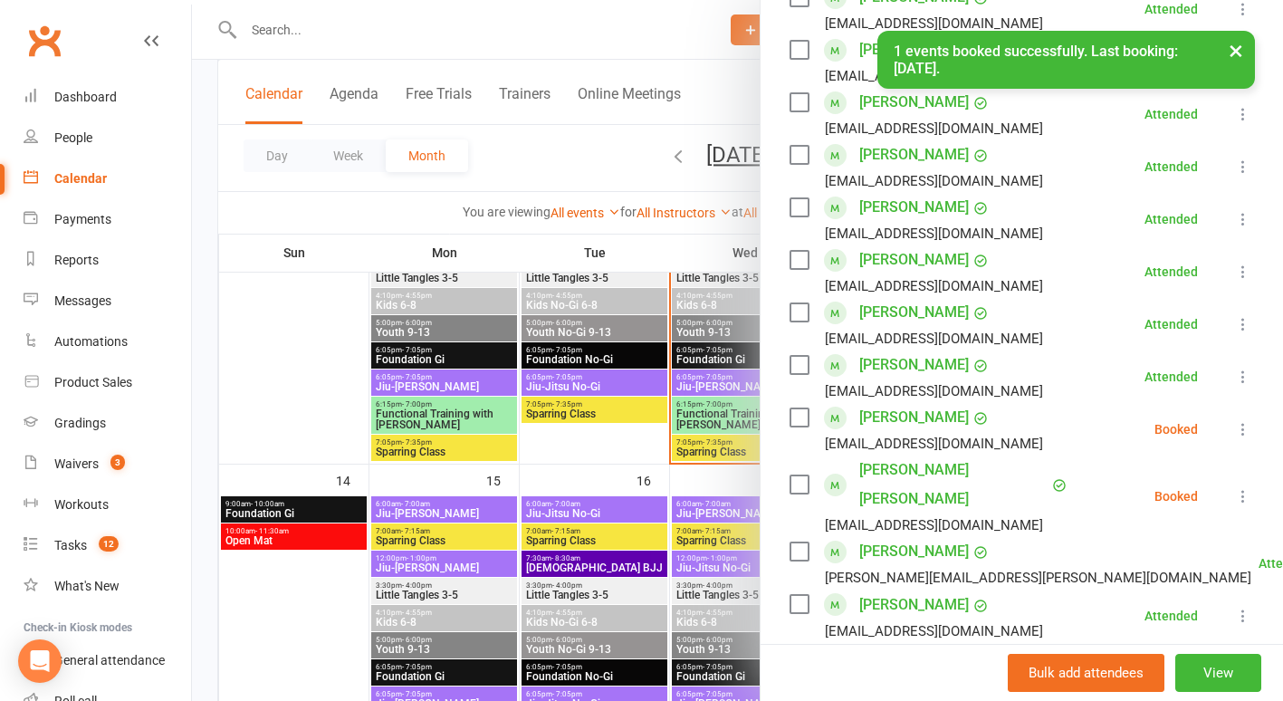
click at [1234, 420] on icon at bounding box center [1243, 429] width 18 height 18
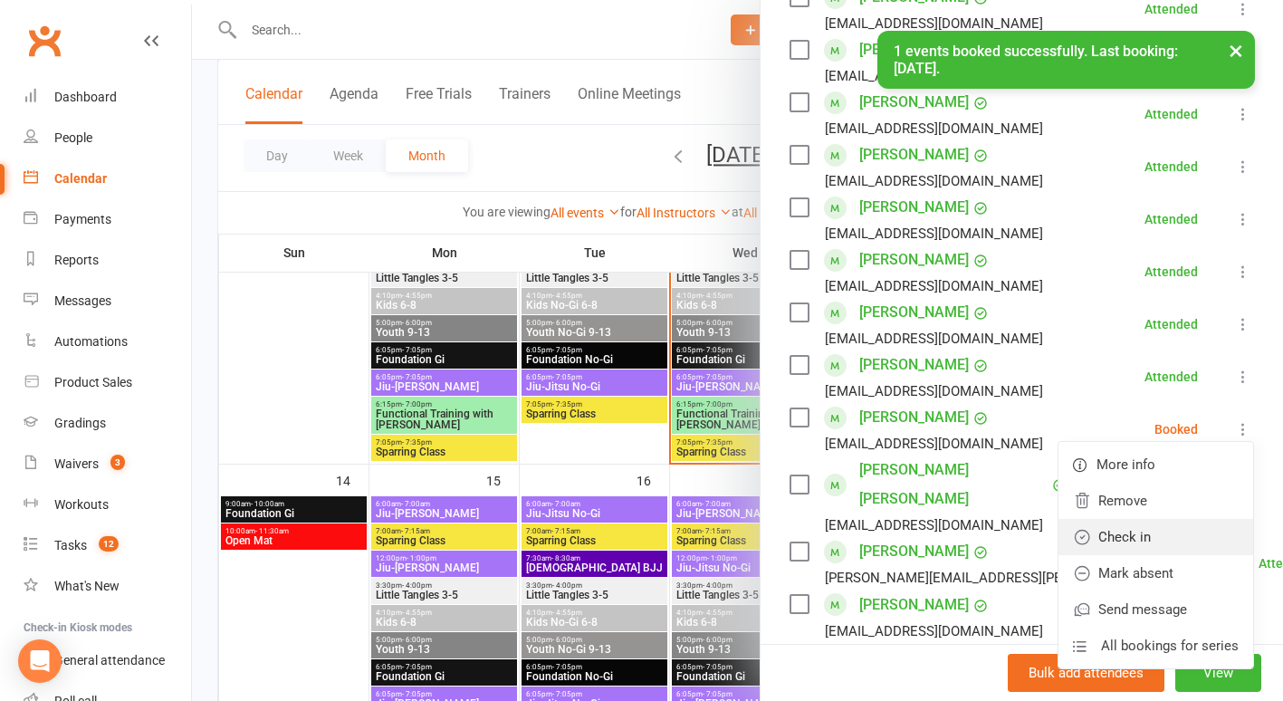
click at [1149, 519] on link "Check in" at bounding box center [1156, 537] width 195 height 36
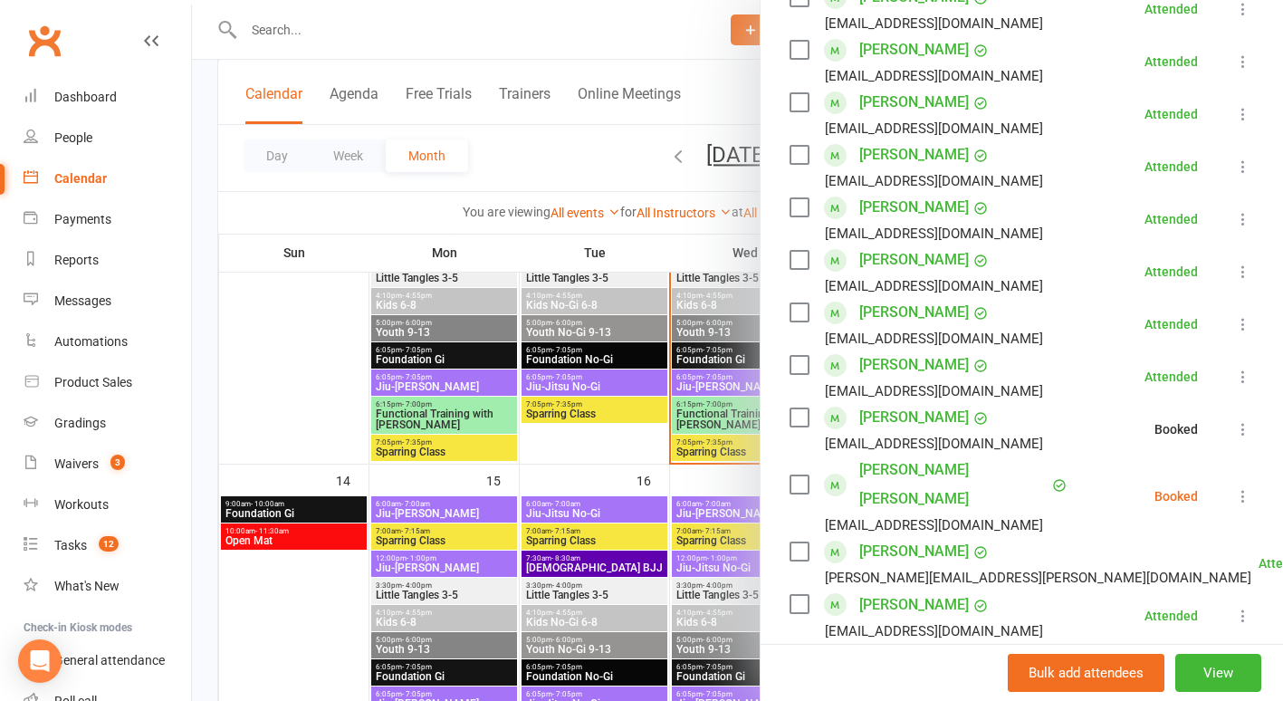
click at [1234, 487] on icon at bounding box center [1243, 496] width 18 height 18
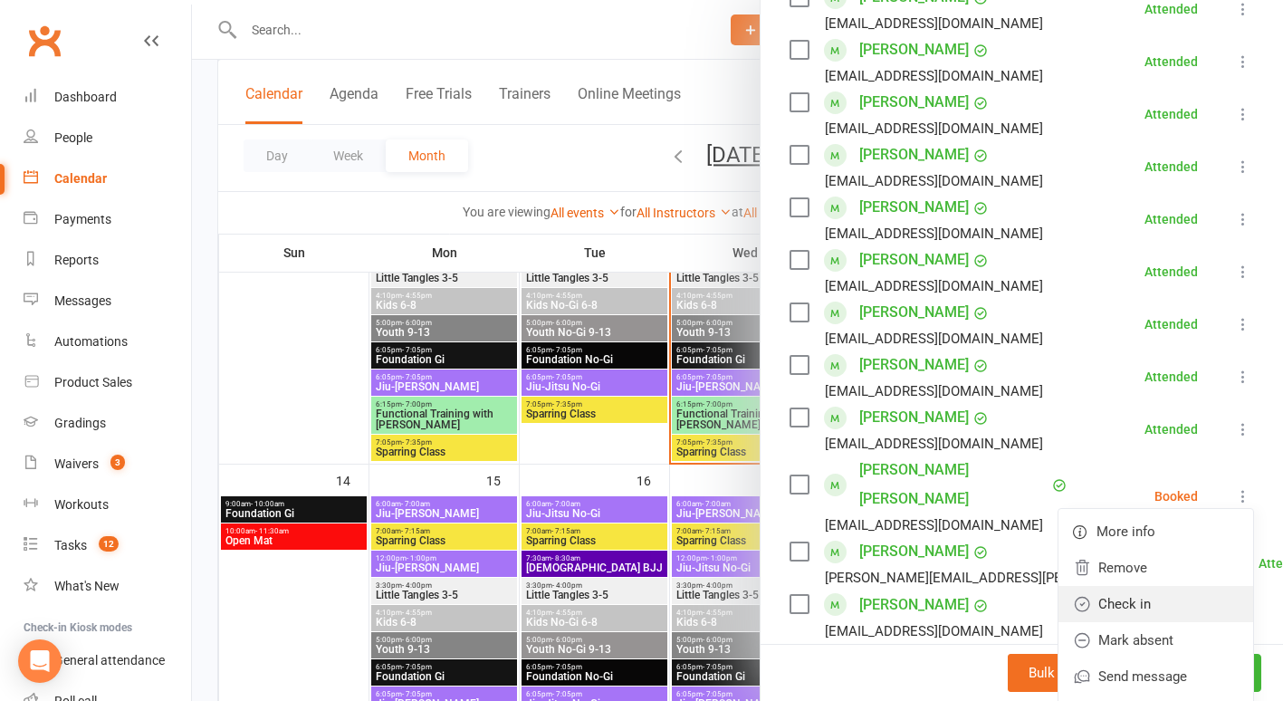
click at [1156, 586] on link "Check in" at bounding box center [1156, 604] width 195 height 36
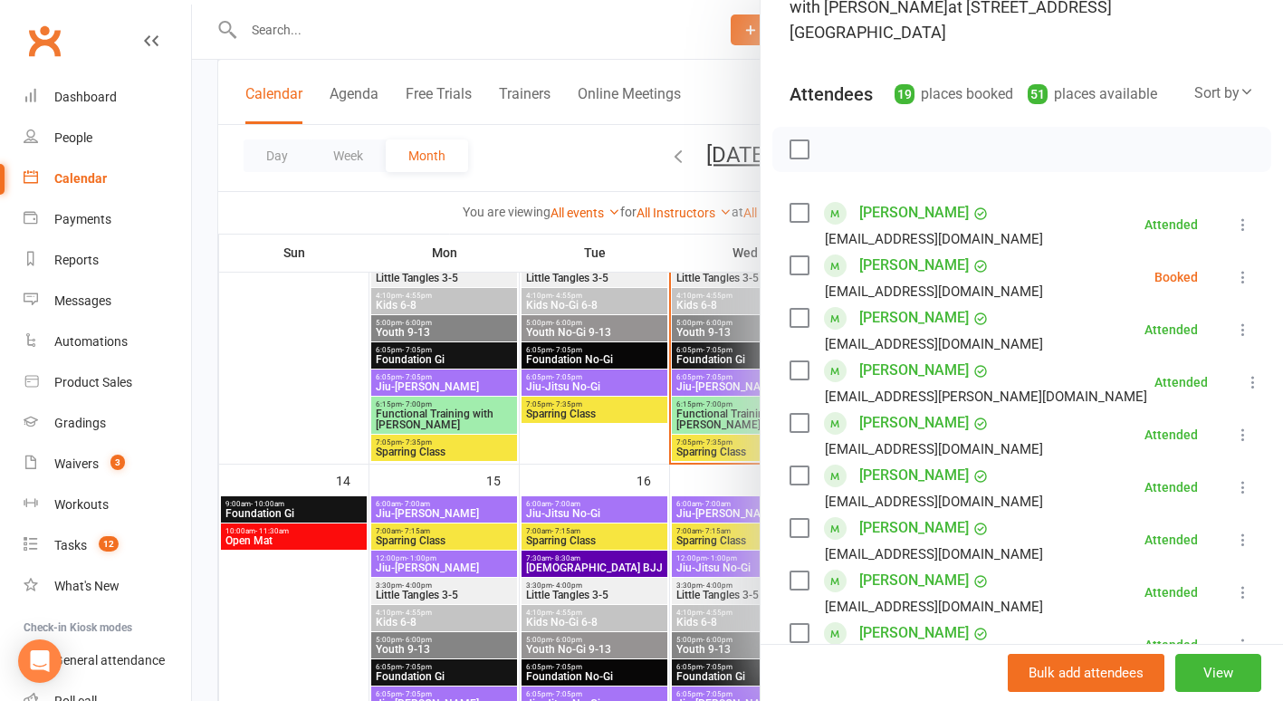
scroll to position [163, 0]
click at [1234, 269] on icon at bounding box center [1243, 278] width 18 height 18
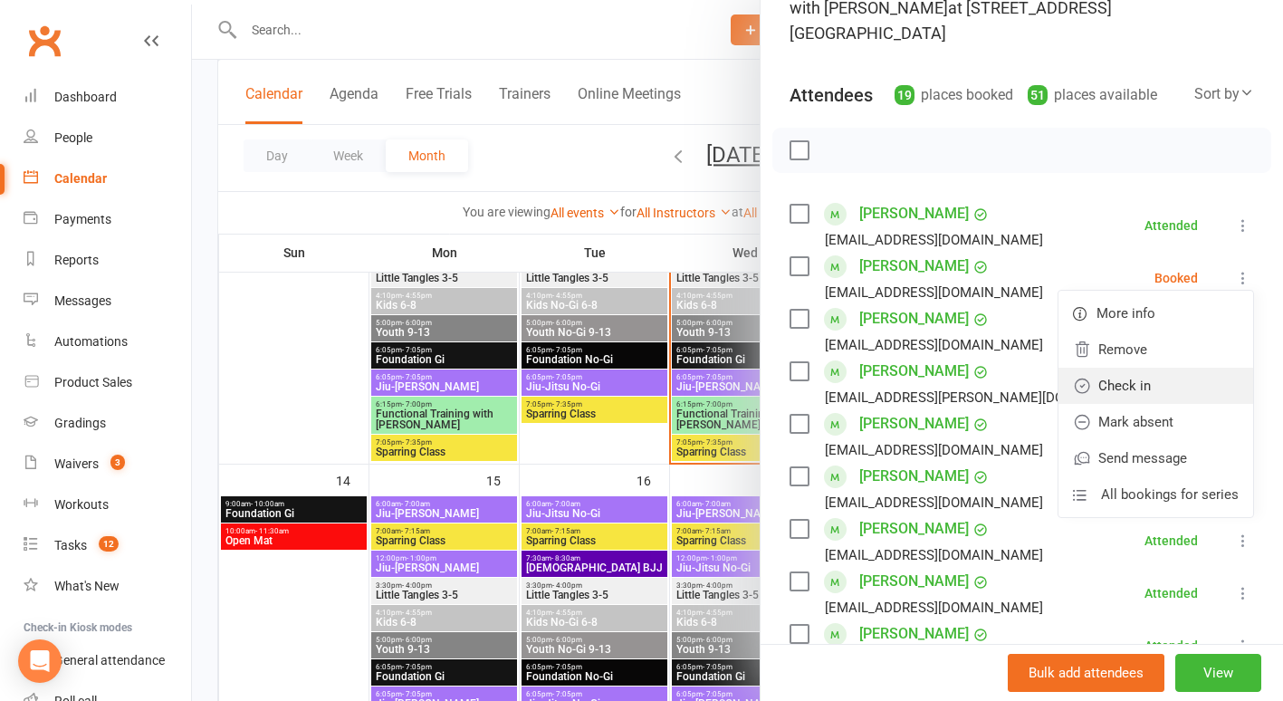
click at [1153, 369] on link "Check in" at bounding box center [1156, 386] width 195 height 36
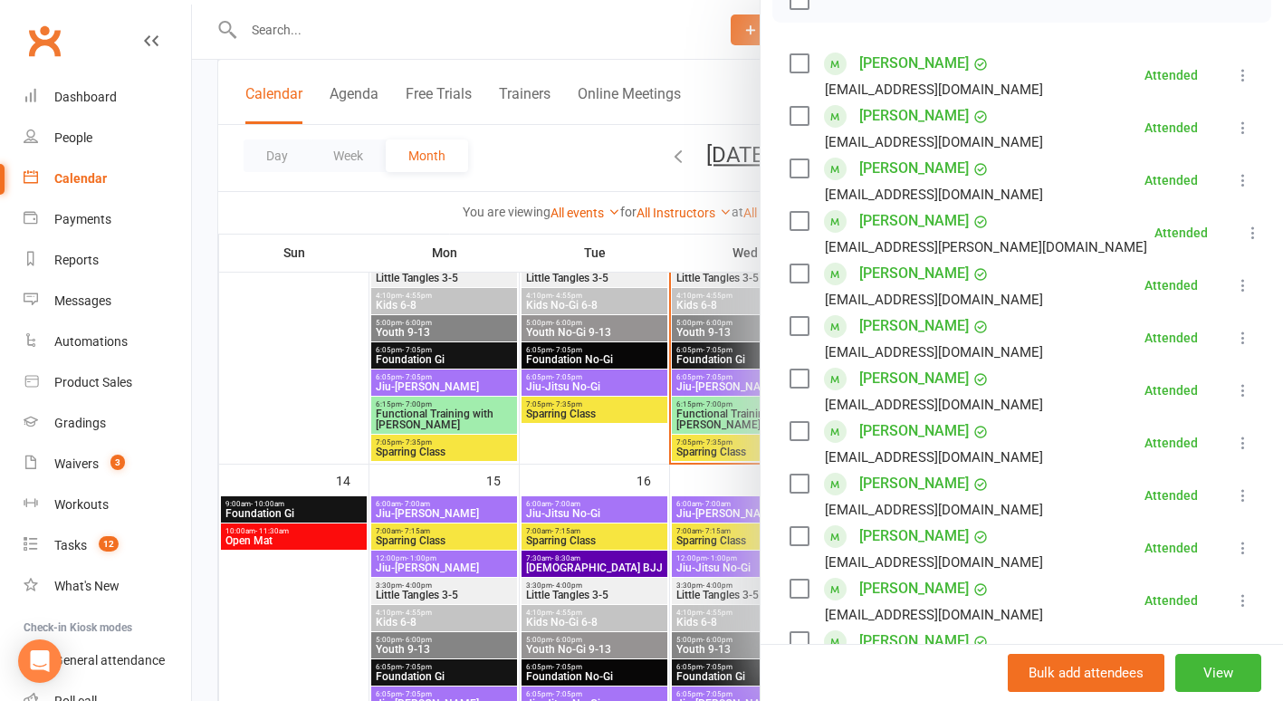
scroll to position [312, 0]
click at [254, 409] on div at bounding box center [737, 350] width 1091 height 701
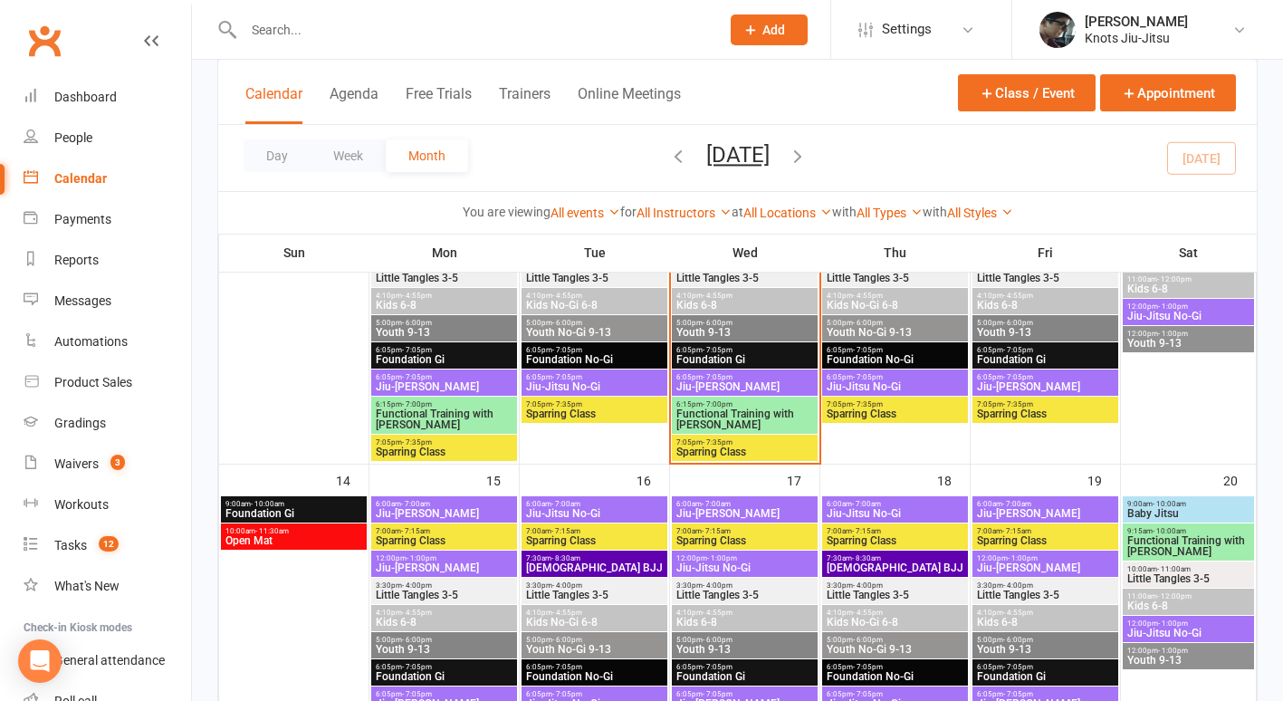
click at [715, 388] on span "Jiu-[PERSON_NAME]" at bounding box center [745, 386] width 139 height 11
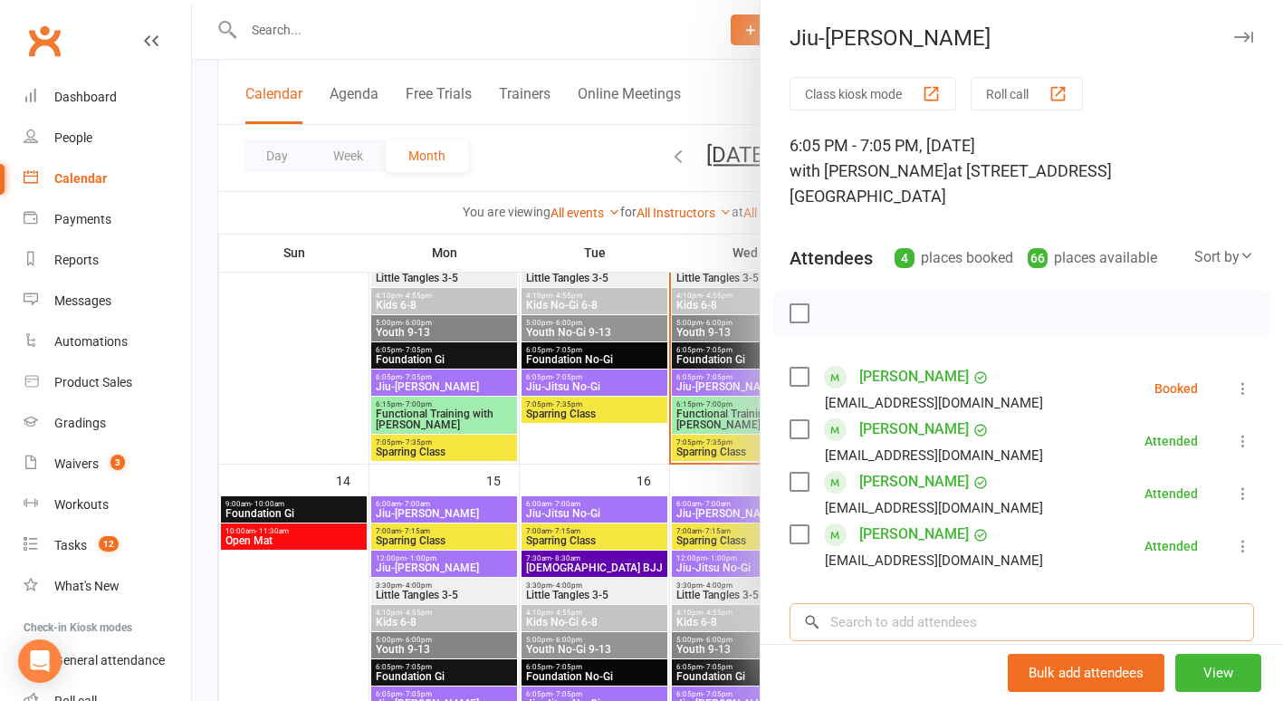
click at [878, 603] on input "search" at bounding box center [1022, 622] width 465 height 38
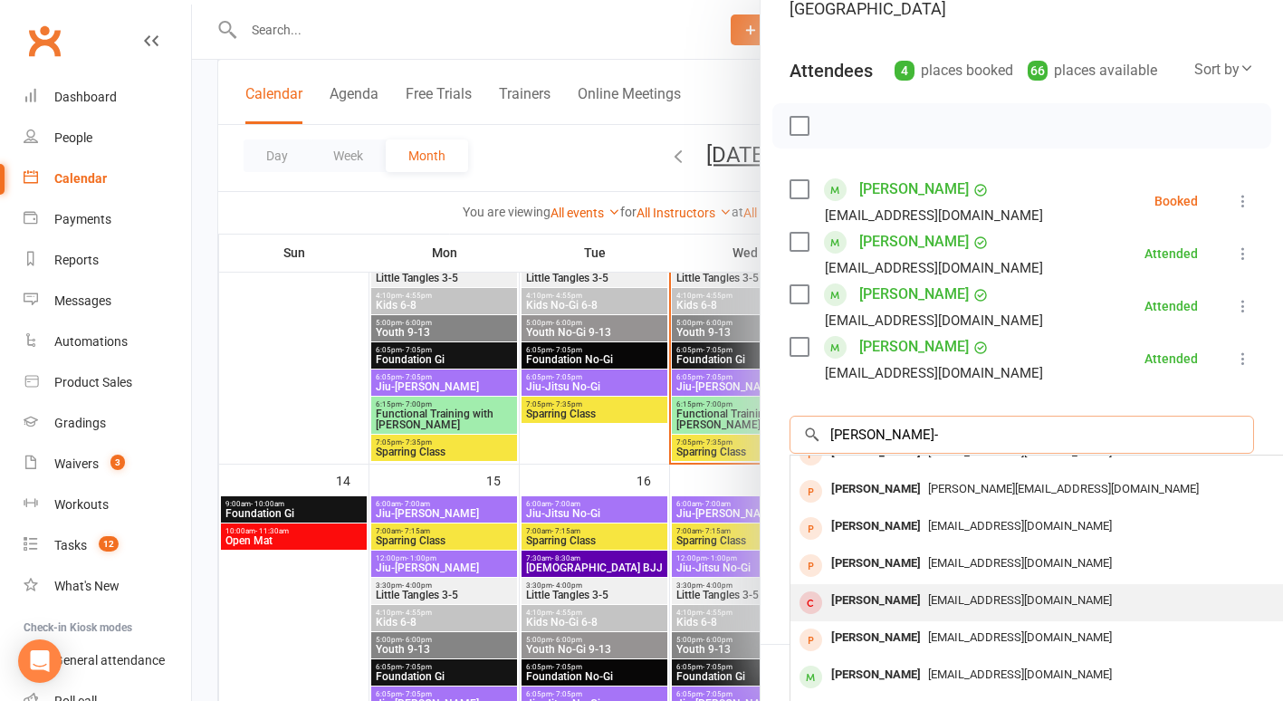
scroll to position [100, 0]
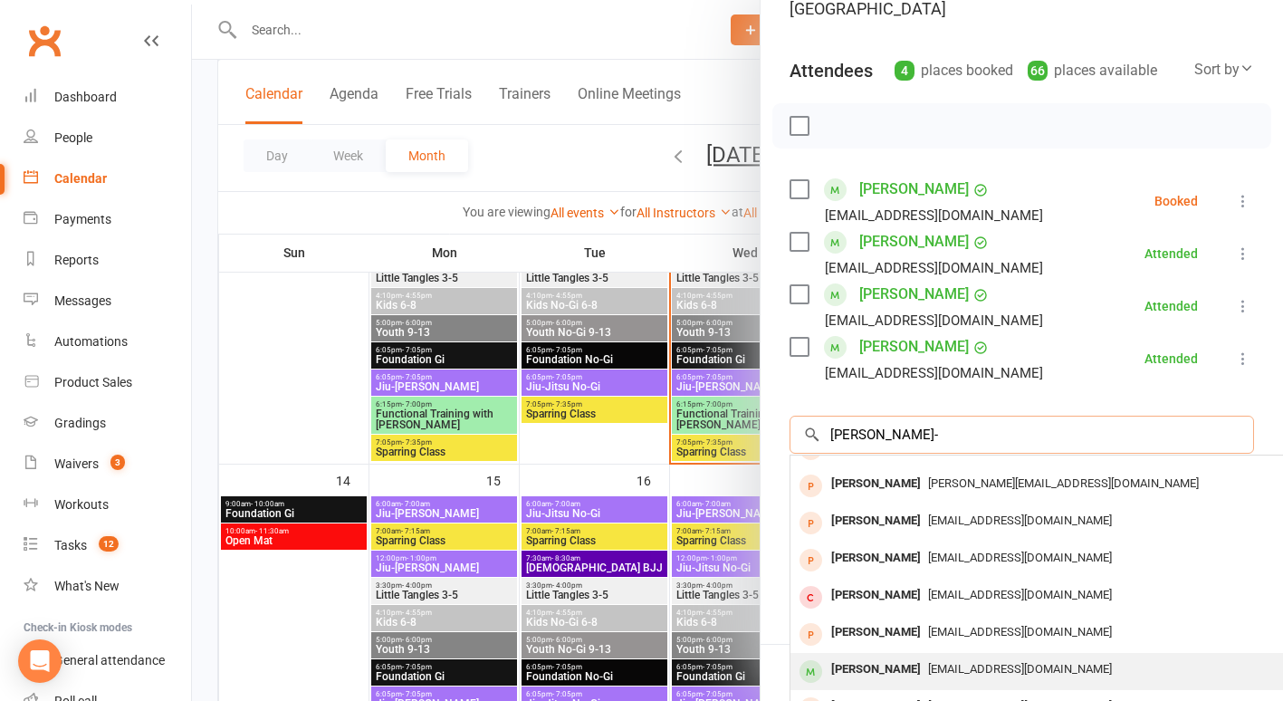
type input "[PERSON_NAME]-"
click at [883, 657] on div "[PERSON_NAME]" at bounding box center [876, 670] width 104 height 26
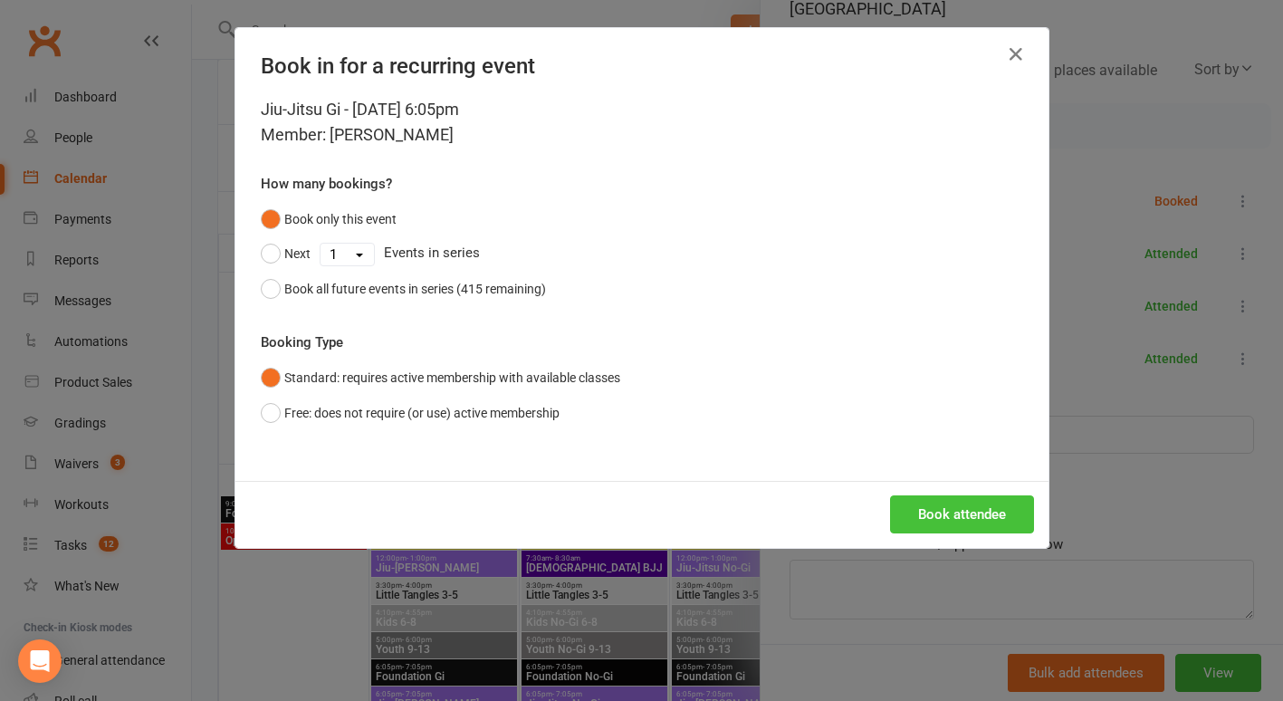
click at [952, 514] on button "Book attendee" at bounding box center [962, 514] width 144 height 38
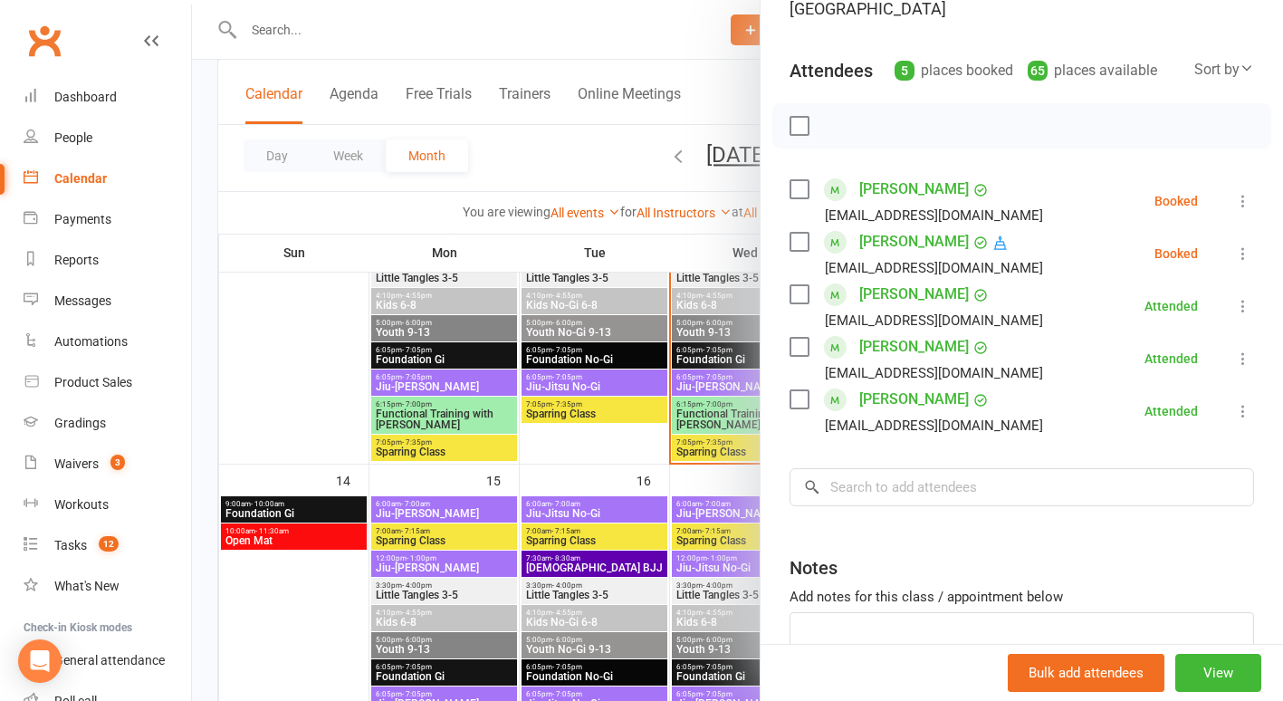
click at [1234, 192] on icon at bounding box center [1243, 201] width 18 height 18
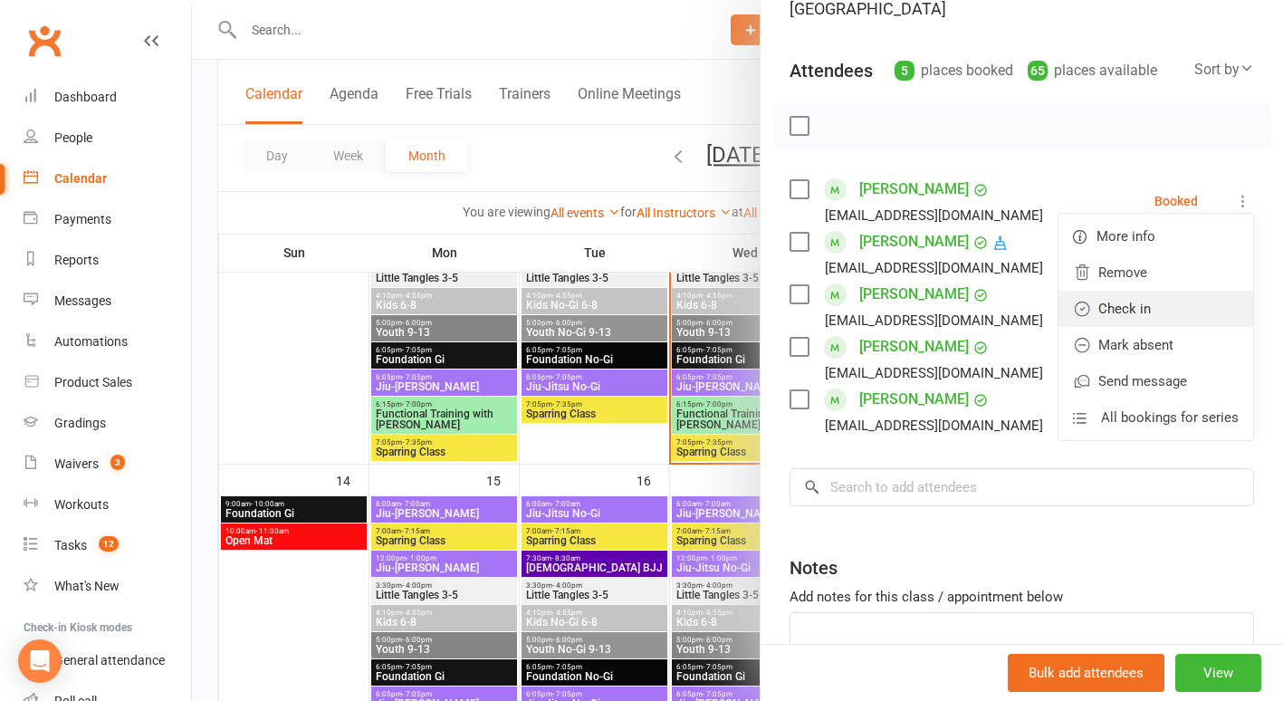
click at [1147, 291] on link "Check in" at bounding box center [1156, 309] width 195 height 36
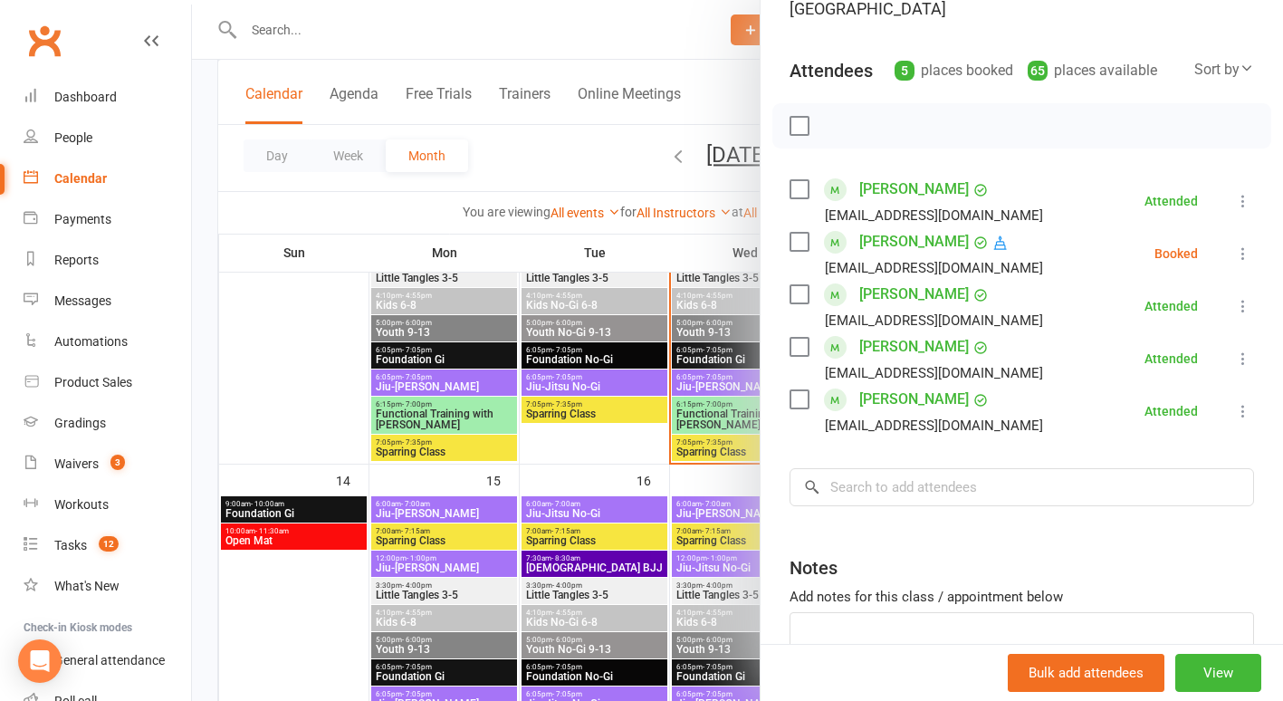
click at [1234, 245] on icon at bounding box center [1243, 254] width 18 height 18
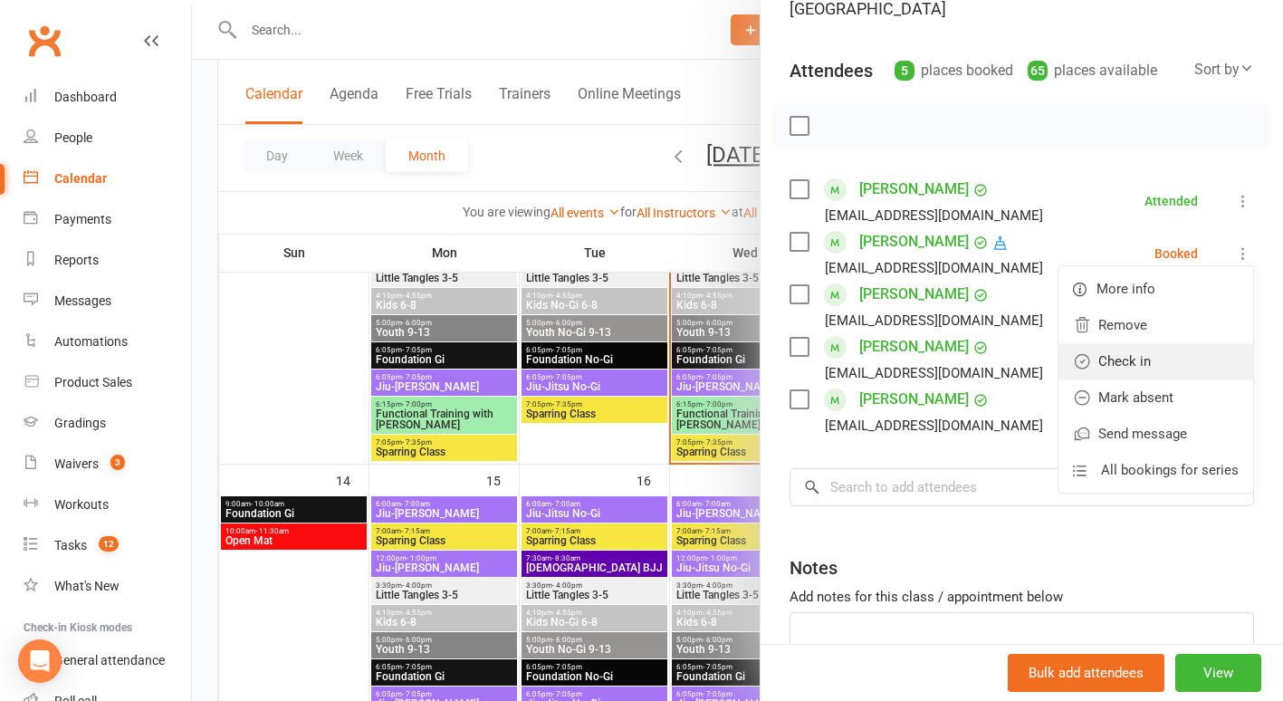
click at [1171, 343] on link "Check in" at bounding box center [1156, 361] width 195 height 36
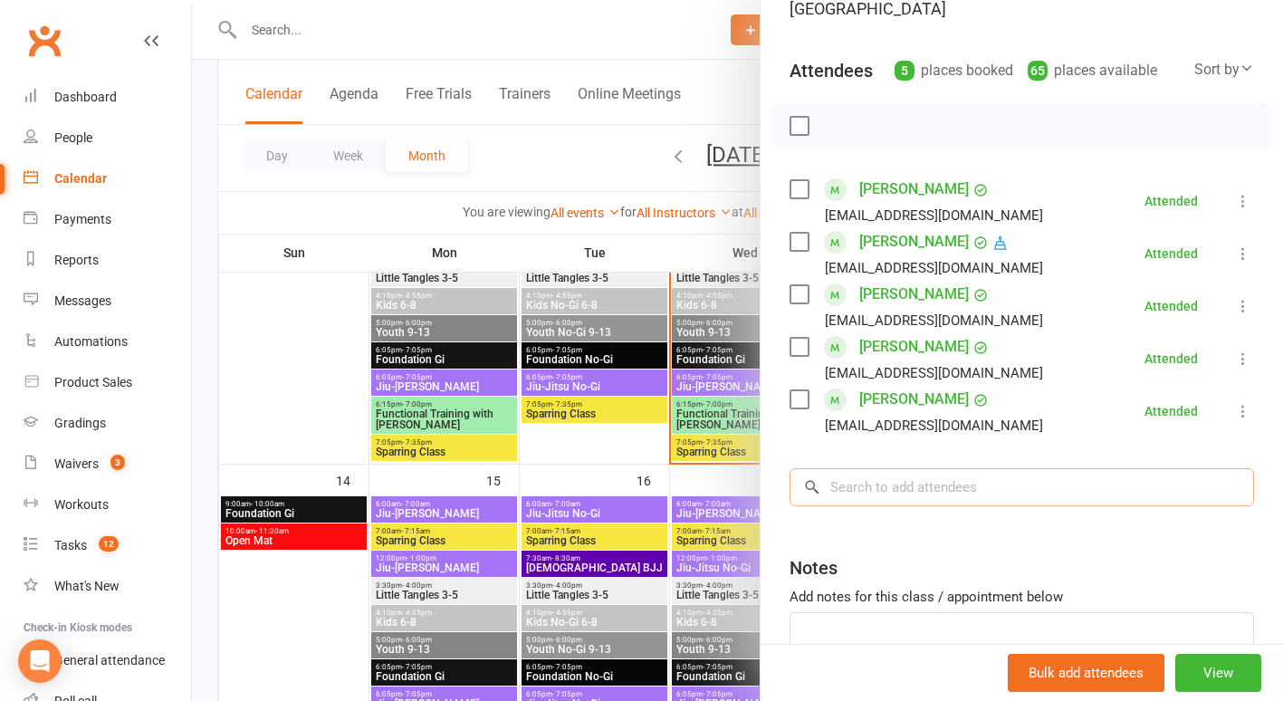
click at [930, 468] on input "search" at bounding box center [1022, 487] width 465 height 38
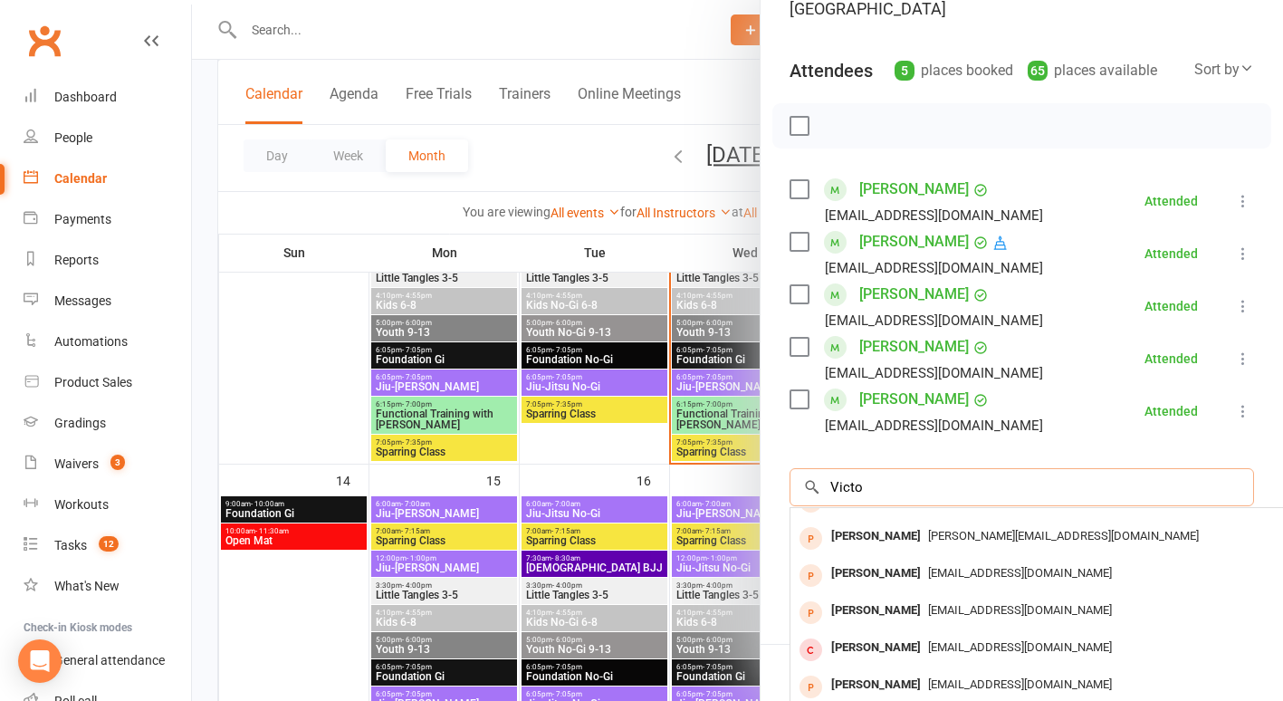
scroll to position [0, 0]
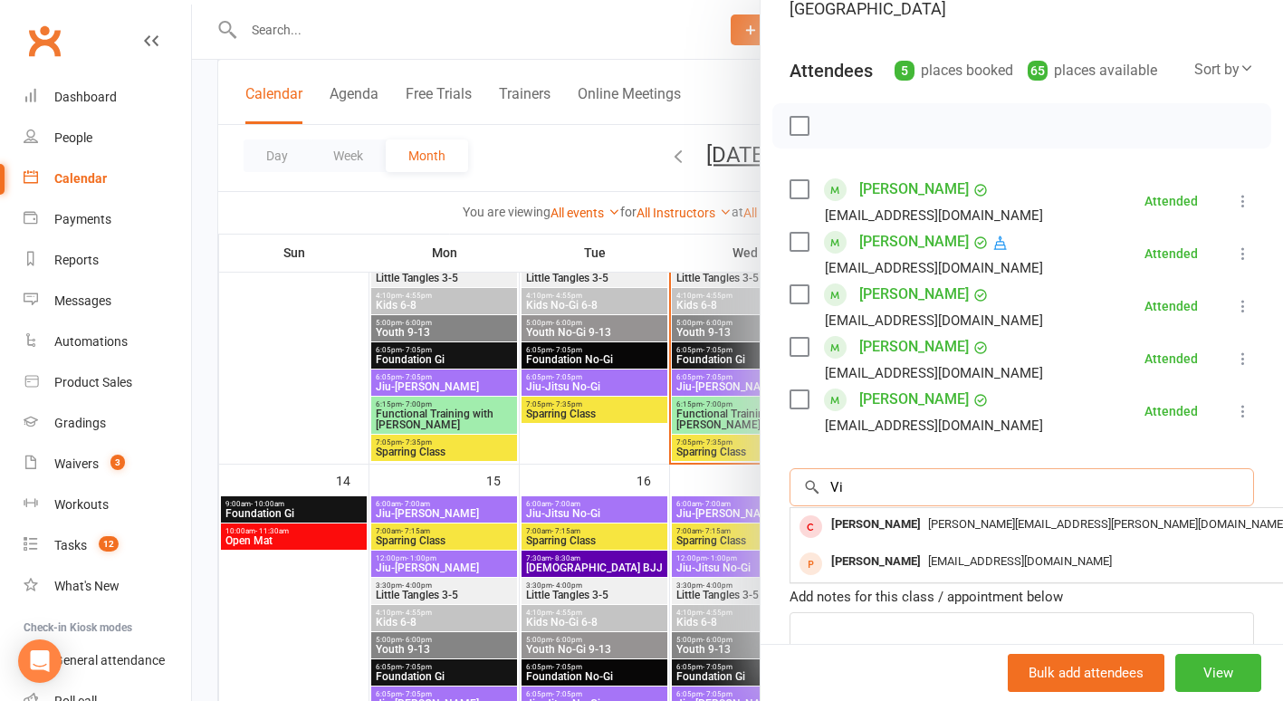
type input "V"
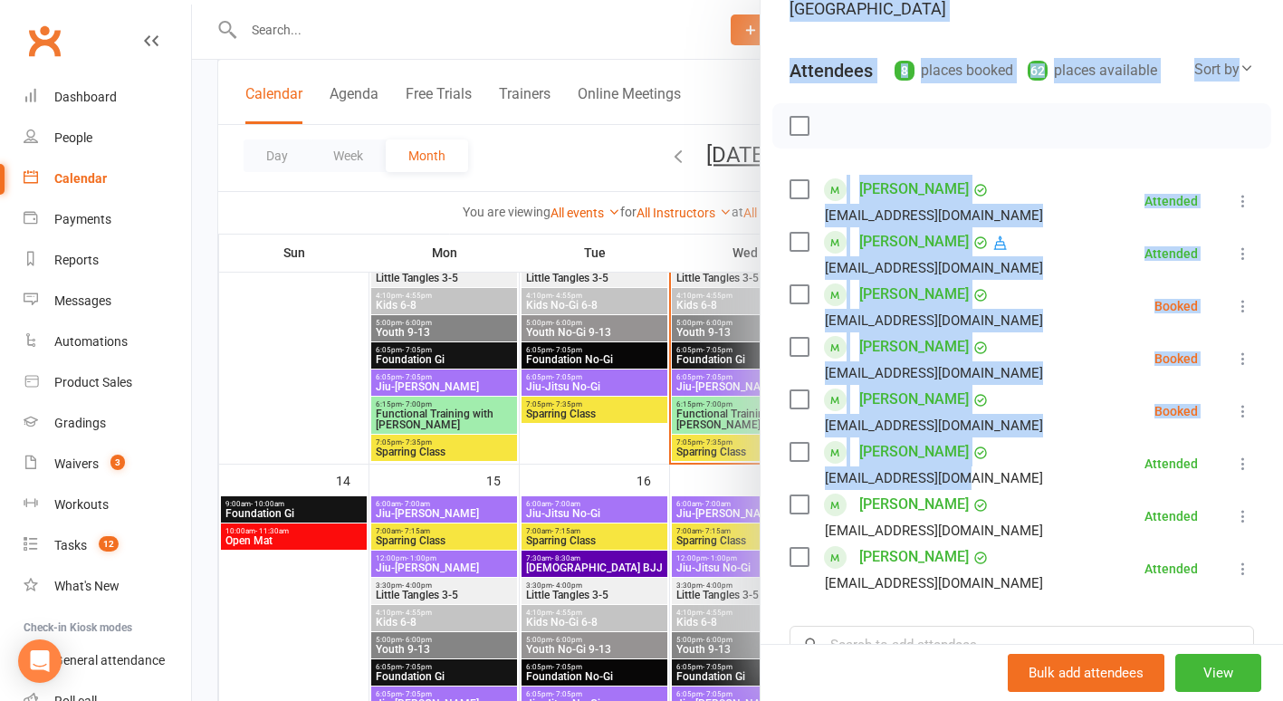
click at [305, 0] on div "Jiu-Jitsu Gi Class kiosk mode Roll call 6:05 PM - 7:05 PM, [DATE] with [PERSON_…" at bounding box center [737, 0] width 1091 height 0
click at [305, 346] on div at bounding box center [737, 350] width 1091 height 701
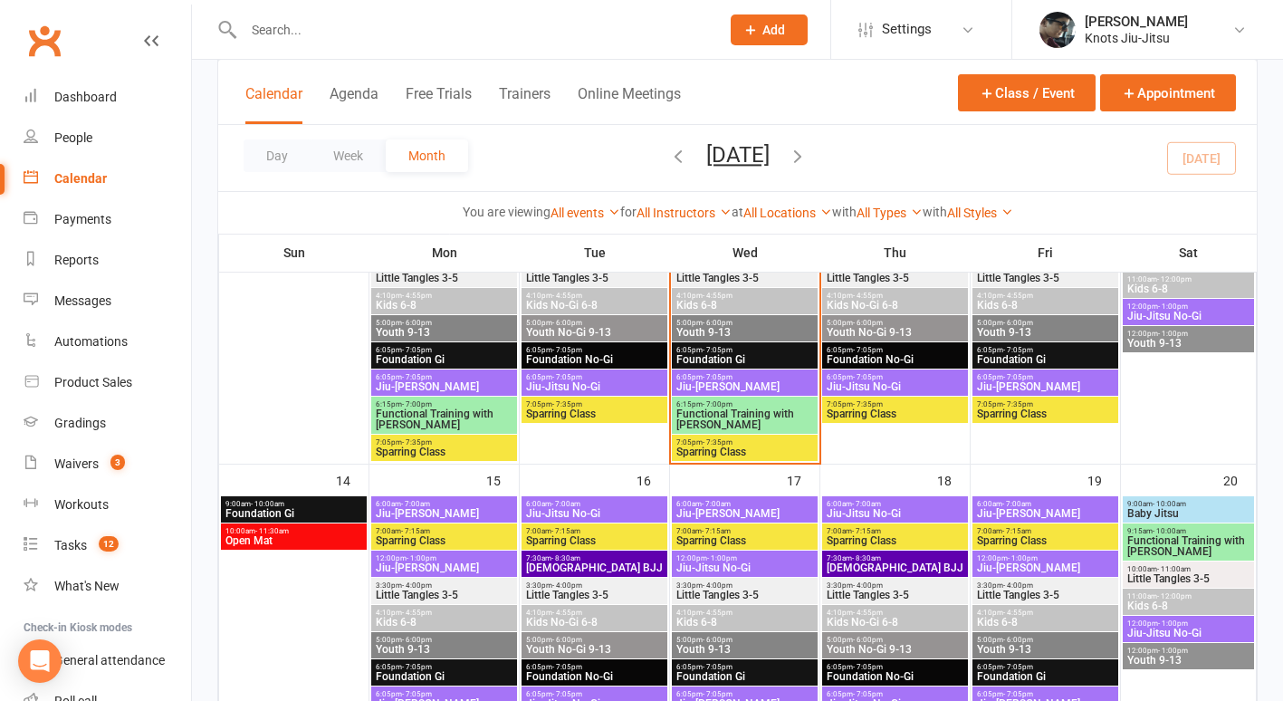
click at [694, 381] on span "Jiu-[PERSON_NAME]" at bounding box center [745, 386] width 139 height 11
